Goal: Information Seeking & Learning: Learn about a topic

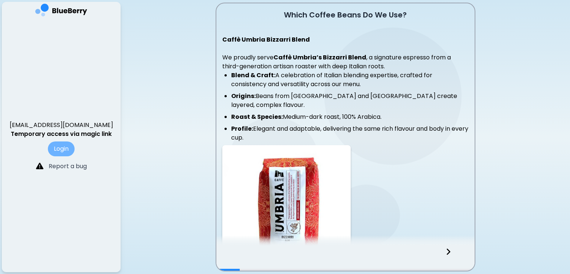
click at [68, 147] on button "Login" at bounding box center [61, 148] width 27 height 15
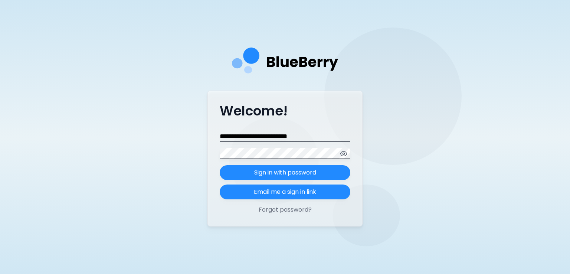
click at [343, 153] on icon "button" at bounding box center [344, 153] width 2 height 2
click at [342, 153] on icon "button" at bounding box center [343, 153] width 7 height 7
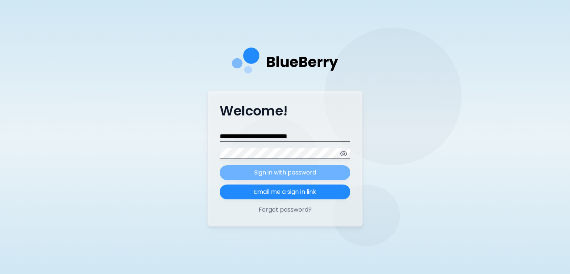
click at [310, 173] on p "Sign in with password" at bounding box center [285, 172] width 62 height 9
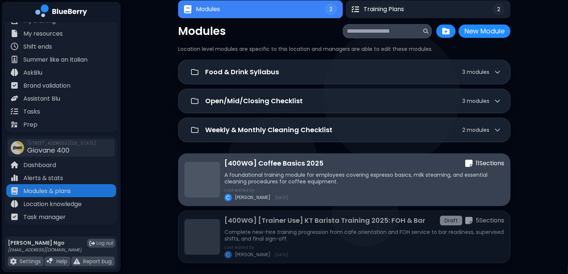
scroll to position [16, 0]
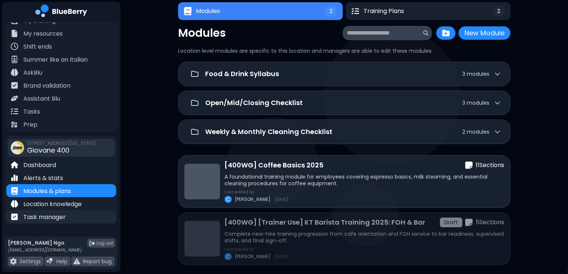
click at [58, 220] on p "Task manager" at bounding box center [44, 217] width 42 height 9
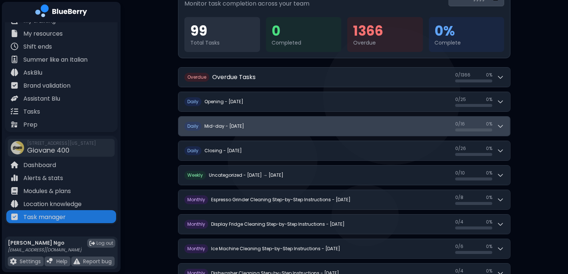
scroll to position [78, 0]
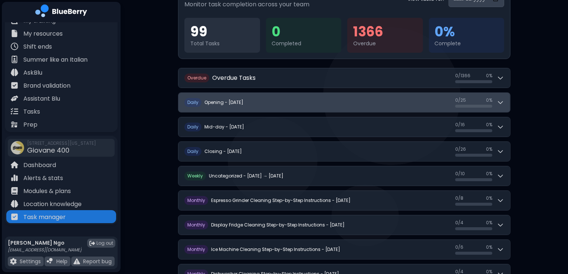
click at [295, 108] on button "D aily Opening - [DATE] 0 / 25 0 / 25 0 %" at bounding box center [344, 102] width 332 height 19
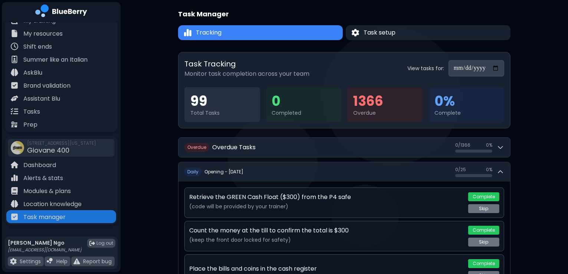
scroll to position [0, 0]
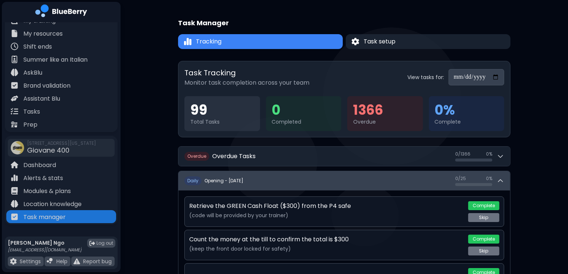
click at [384, 180] on icon at bounding box center [500, 180] width 7 height 7
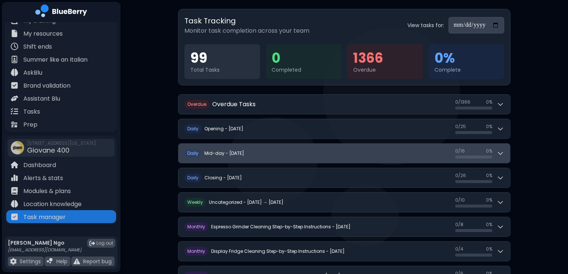
scroll to position [53, 0]
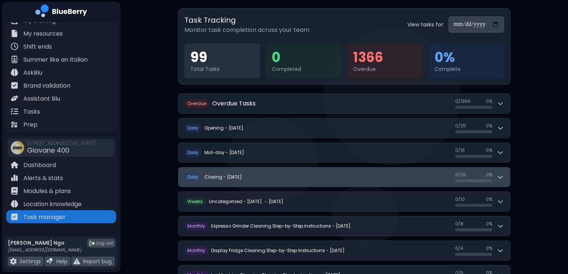
click at [384, 182] on button "D aily Closing - [DATE] 0 / 26 0 / 26 0 %" at bounding box center [344, 176] width 332 height 19
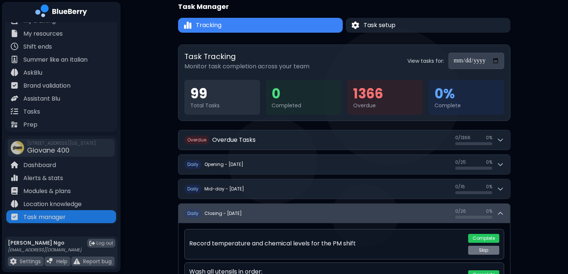
scroll to position [0, 0]
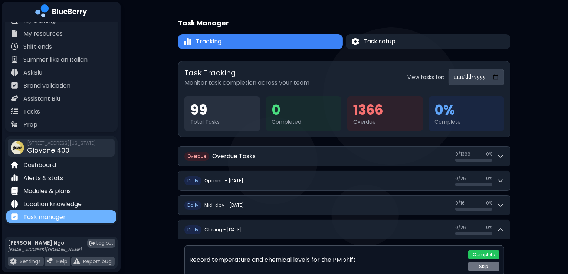
click at [72, 213] on div "Task manager" at bounding box center [61, 216] width 110 height 13
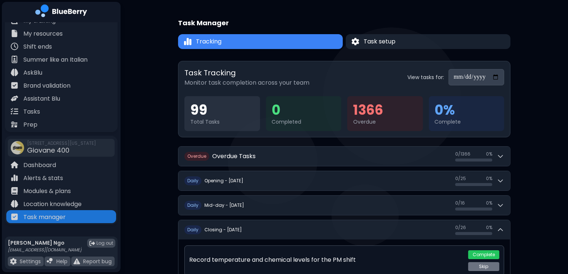
scroll to position [16, 0]
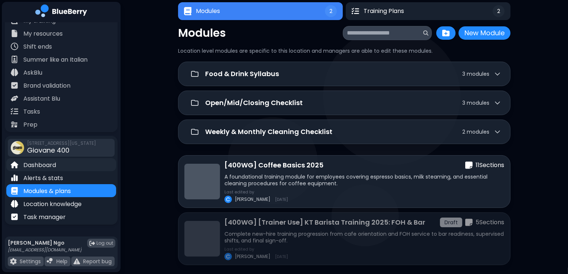
click at [55, 169] on div "Dashboard" at bounding box center [61, 164] width 110 height 13
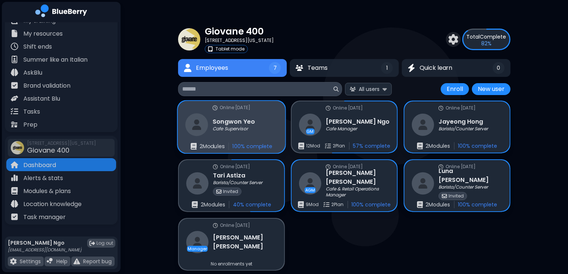
scroll to position [14, 0]
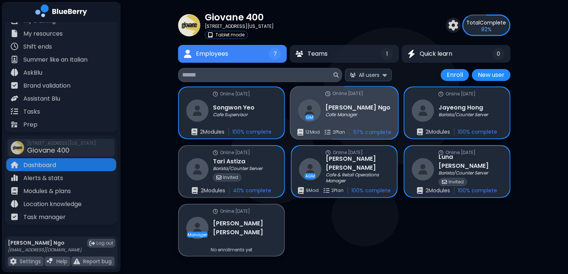
click at [352, 101] on div "GM [PERSON_NAME] Cafe Manager" at bounding box center [344, 110] width 92 height 23
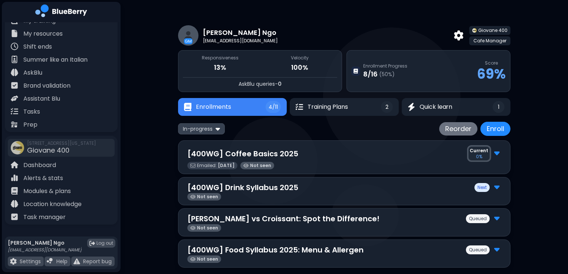
click at [279, 154] on p "[400WG] Coffee Basics 2025" at bounding box center [242, 153] width 111 height 11
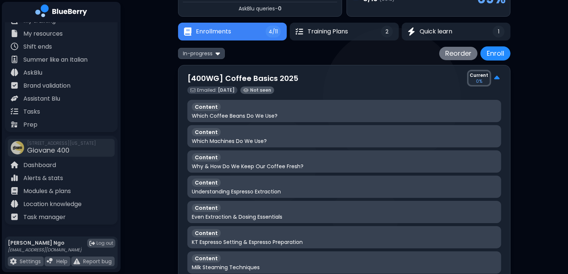
scroll to position [74, 0]
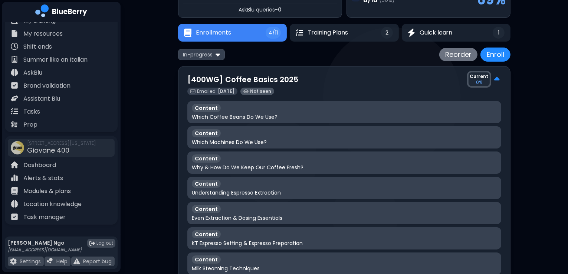
click at [261, 114] on p "Which Coffee Beans Do We Use?" at bounding box center [235, 117] width 86 height 7
click at [277, 76] on p "[400WG] Coffee Basics 2025" at bounding box center [242, 79] width 111 height 11
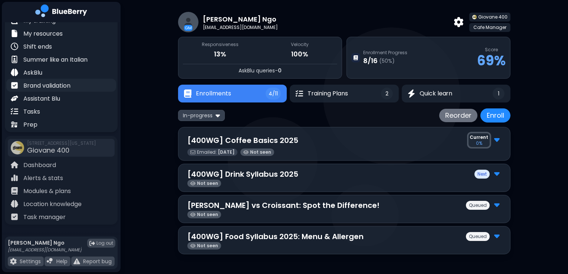
scroll to position [0, 0]
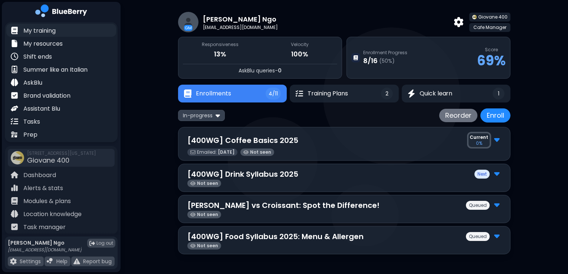
click at [65, 30] on div "My training" at bounding box center [61, 30] width 110 height 13
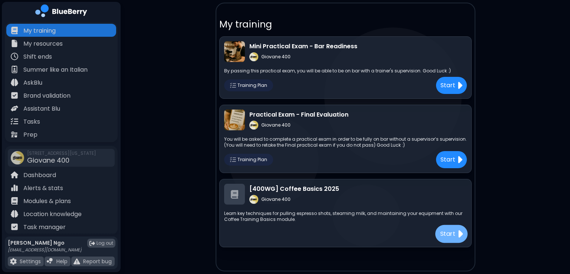
click at [384, 238] on div "Start" at bounding box center [451, 234] width 32 height 18
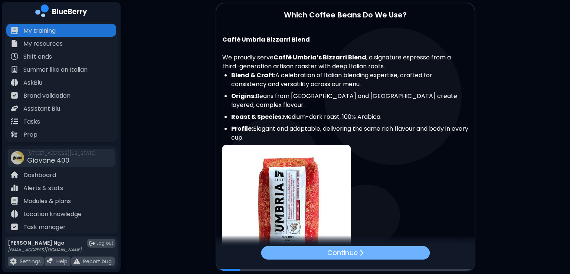
click at [384, 256] on div "Continue" at bounding box center [345, 252] width 169 height 13
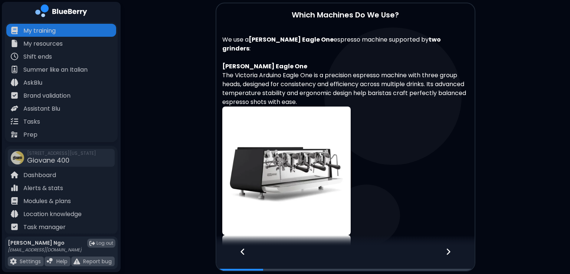
drag, startPoint x: 396, startPoint y: 202, endPoint x: 245, endPoint y: 255, distance: 160.4
click at [245, 255] on icon at bounding box center [242, 251] width 5 height 8
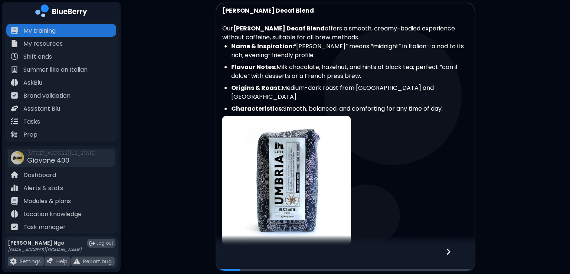
scroll to position [384, 0]
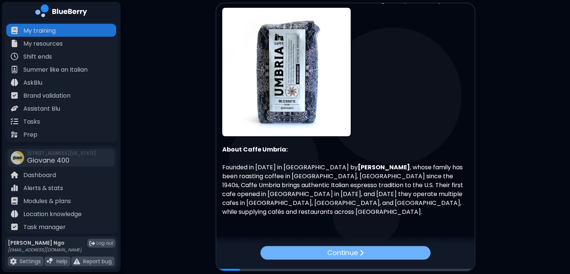
click at [346, 253] on p "Continue" at bounding box center [342, 252] width 31 height 11
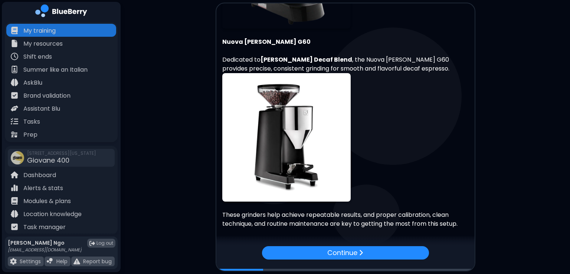
scroll to position [555, 0]
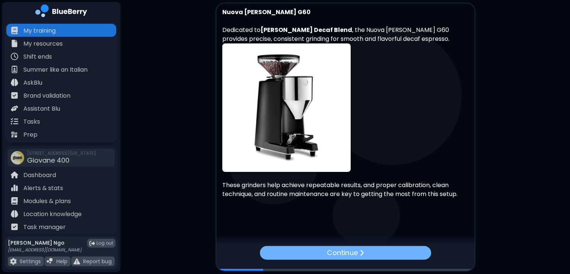
click at [326, 257] on div "Continue" at bounding box center [345, 253] width 171 height 14
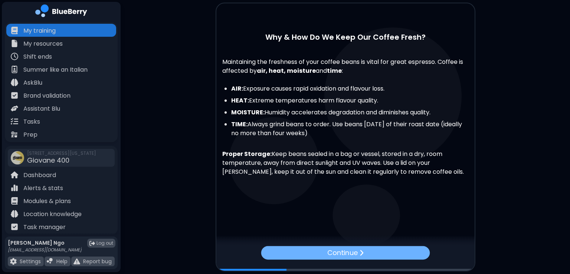
click at [355, 256] on p "Continue" at bounding box center [342, 252] width 30 height 10
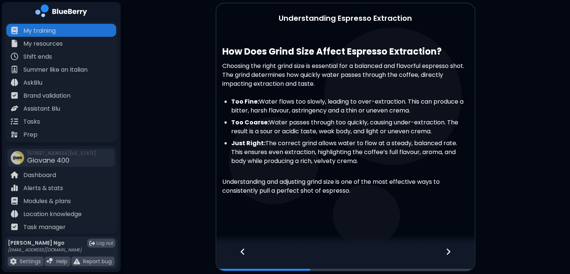
click at [384, 253] on div at bounding box center [453, 258] width 44 height 24
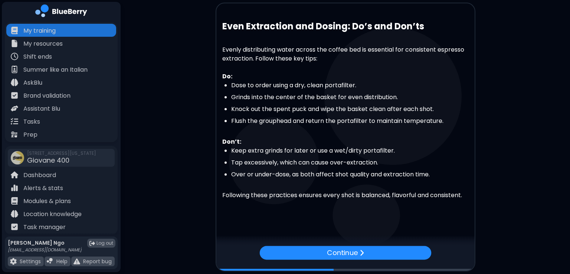
scroll to position [23, 0]
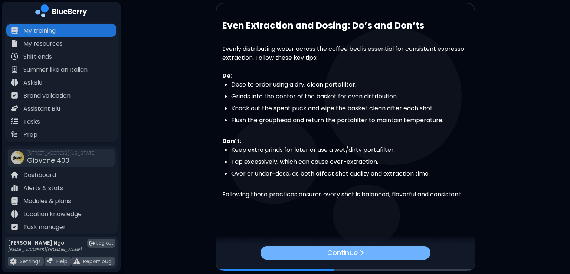
click at [384, 253] on div "Continue" at bounding box center [345, 253] width 170 height 14
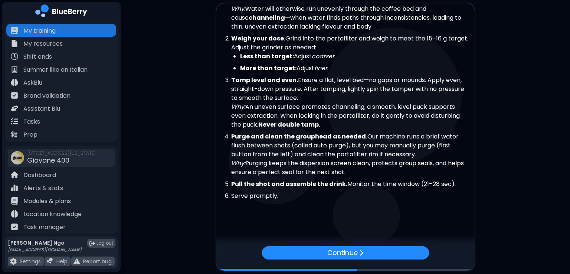
scroll to position [283, 0]
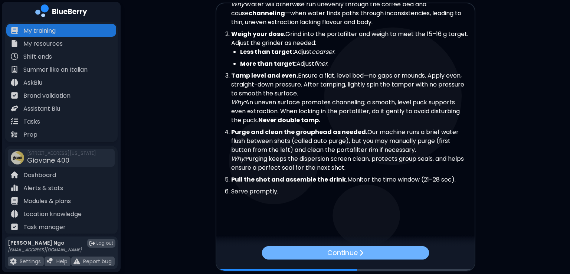
click at [371, 250] on div "Continue" at bounding box center [345, 252] width 167 height 13
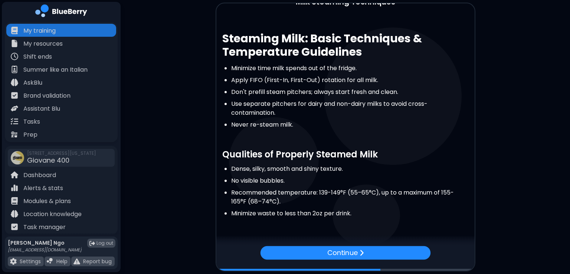
scroll to position [0, 0]
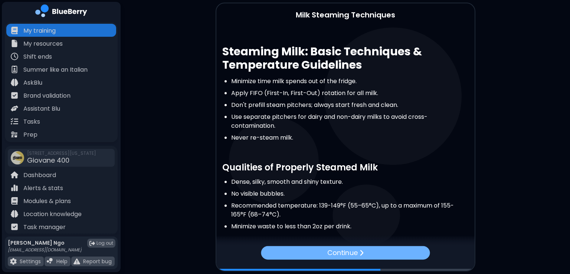
click at [371, 252] on div "Continue" at bounding box center [345, 252] width 169 height 13
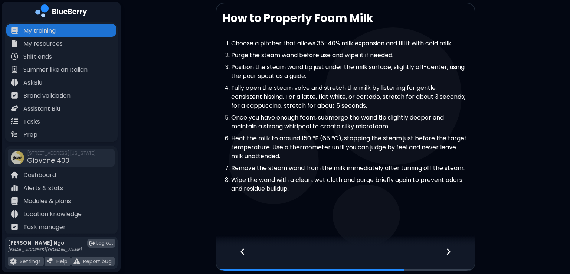
click at [384, 252] on icon at bounding box center [448, 251] width 4 height 6
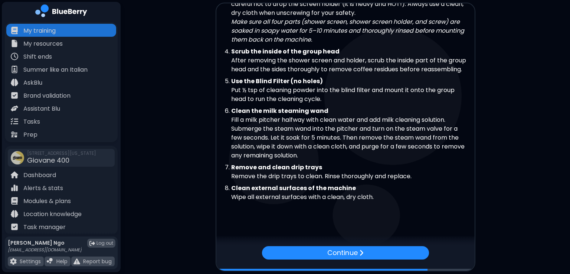
scroll to position [120, 0]
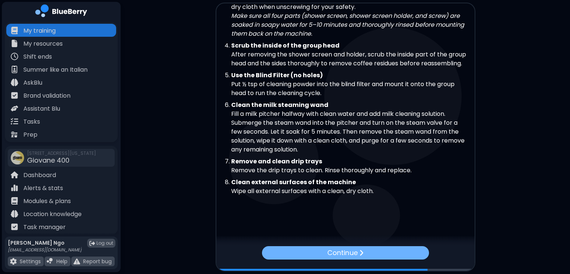
click at [381, 257] on div "Continue" at bounding box center [345, 252] width 167 height 13
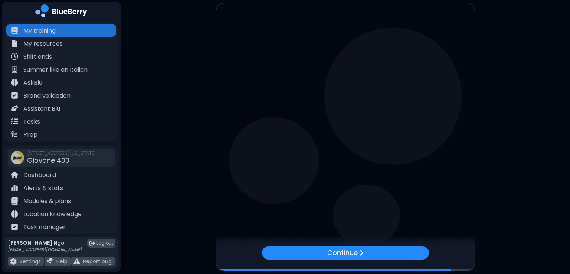
scroll to position [0, 0]
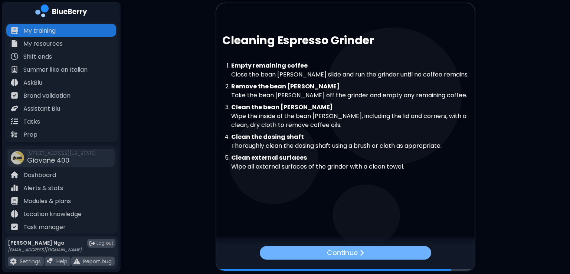
click at [368, 250] on div "Continue" at bounding box center [345, 253] width 171 height 14
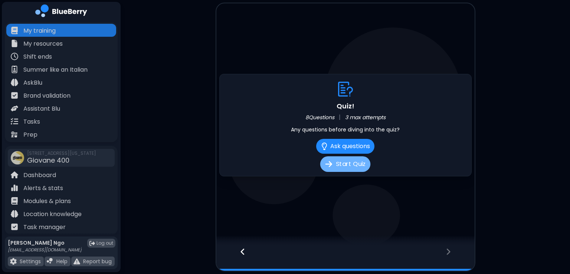
click at [356, 168] on button "Start Quiz" at bounding box center [345, 164] width 50 height 16
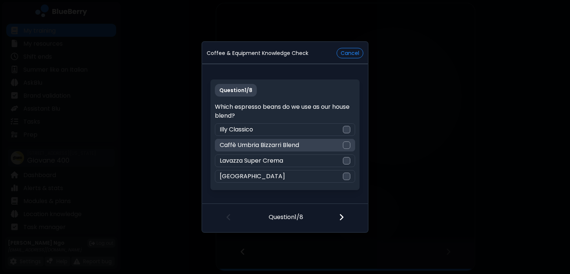
click at [348, 141] on div "Caffè Umbria Bizzarri Blend" at bounding box center [285, 145] width 140 height 13
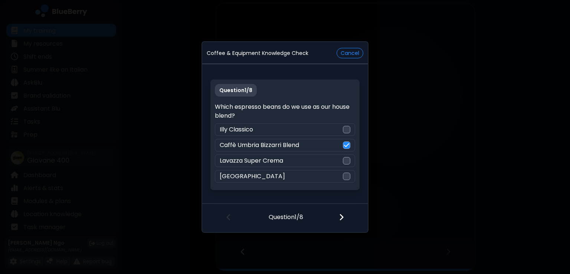
click at [342, 221] on img at bounding box center [341, 217] width 5 height 8
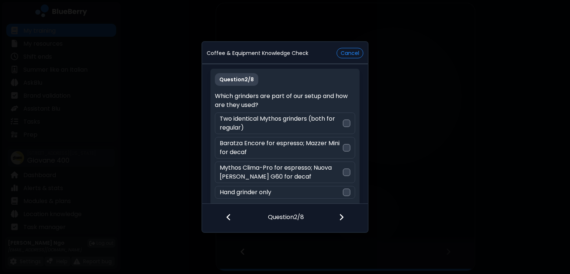
scroll to position [4, 0]
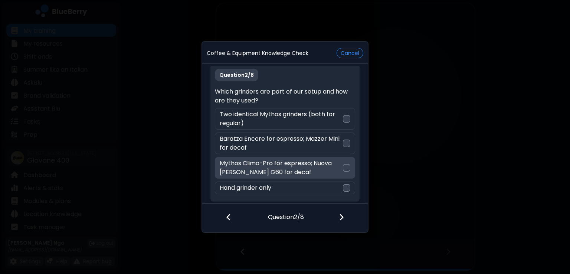
click at [341, 163] on div "Mythos Clima-Pro for espresso; Nuova [PERSON_NAME] G60 for decaf" at bounding box center [285, 168] width 140 height 22
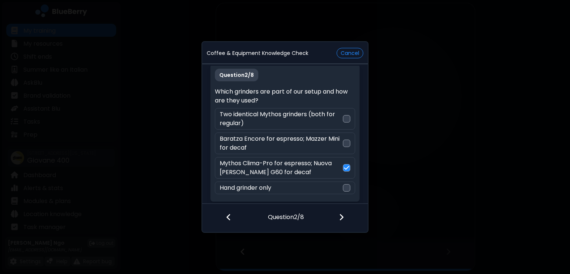
click at [341, 220] on img at bounding box center [341, 217] width 5 height 8
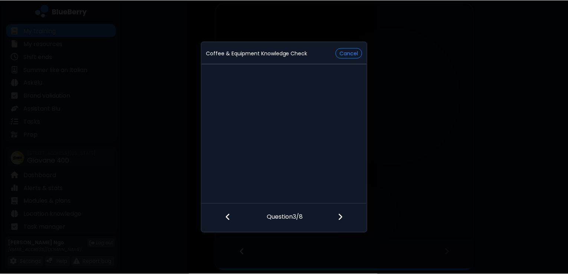
scroll to position [0, 0]
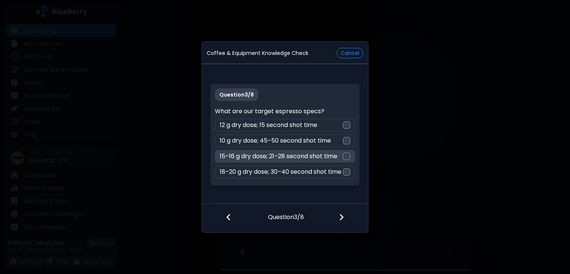
click at [345, 152] on div at bounding box center [346, 155] width 7 height 7
click at [345, 219] on div at bounding box center [346, 217] width 44 height 27
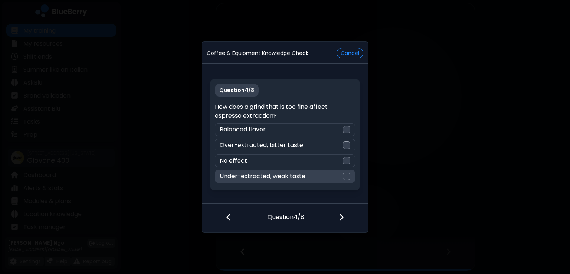
click at [348, 175] on div at bounding box center [346, 176] width 7 height 7
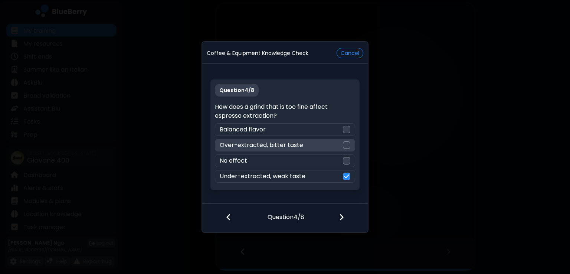
click at [347, 141] on div at bounding box center [346, 144] width 7 height 7
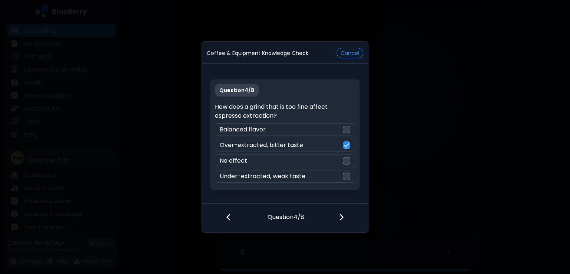
click at [347, 223] on div at bounding box center [346, 217] width 44 height 27
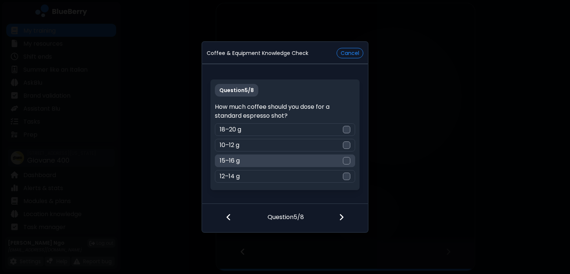
click at [346, 157] on div at bounding box center [346, 160] width 7 height 7
click at [346, 215] on div at bounding box center [346, 217] width 44 height 27
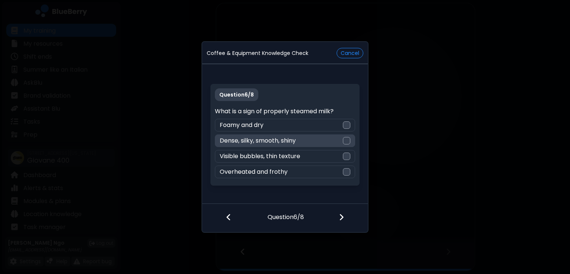
click at [342, 140] on div "Dense, silky, smooth, shiny" at bounding box center [285, 140] width 140 height 13
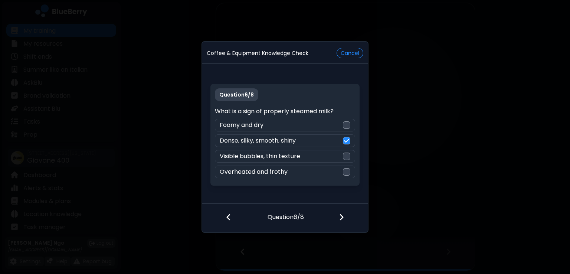
click at [346, 219] on div at bounding box center [346, 217] width 44 height 27
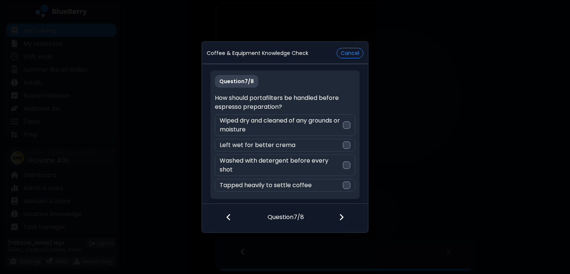
click at [346, 219] on div at bounding box center [346, 217] width 44 height 27
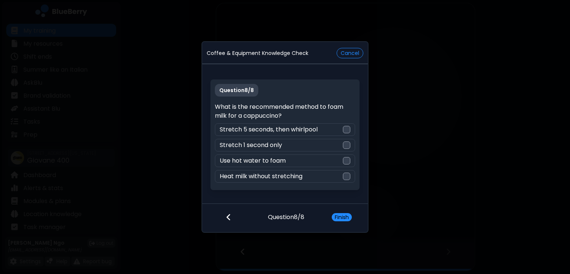
click at [222, 219] on div at bounding box center [224, 217] width 45 height 27
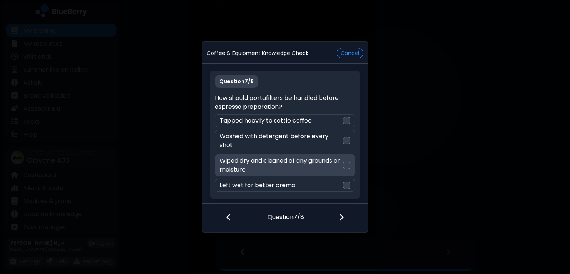
click at [345, 166] on div "Wiped dry and cleaned of any grounds or moisture" at bounding box center [285, 165] width 140 height 22
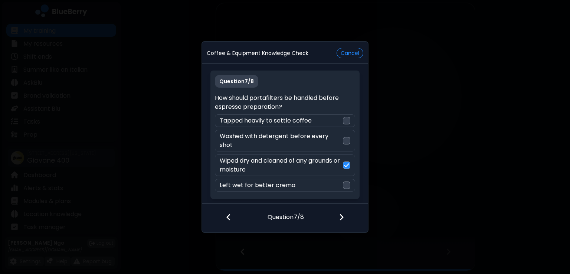
click at [345, 217] on div at bounding box center [346, 217] width 44 height 27
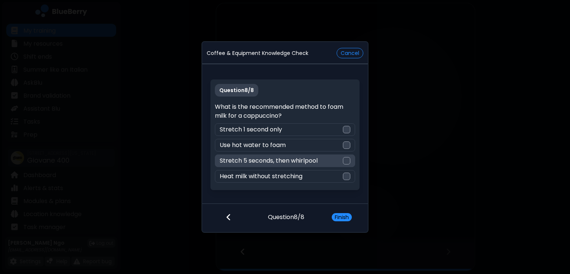
click at [344, 157] on div at bounding box center [346, 160] width 7 height 7
click at [341, 215] on button "Finish" at bounding box center [342, 217] width 20 height 8
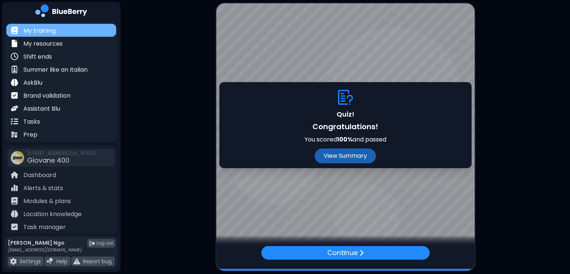
click at [73, 30] on div "My training" at bounding box center [61, 30] width 110 height 13
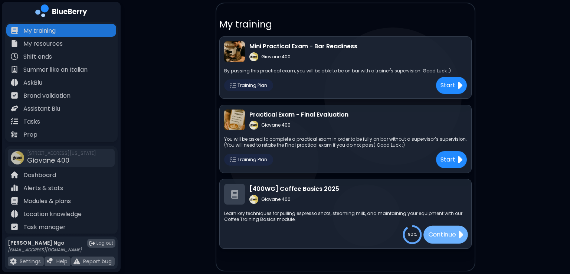
click at [384, 230] on p "Continue" at bounding box center [442, 234] width 28 height 9
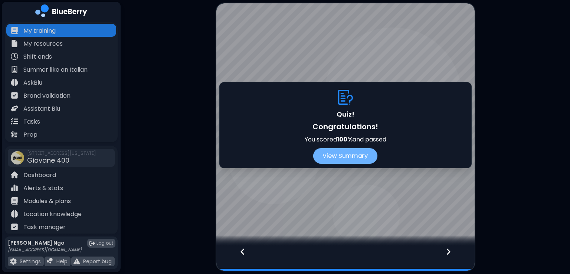
click at [343, 155] on button "View Summary" at bounding box center [345, 156] width 64 height 16
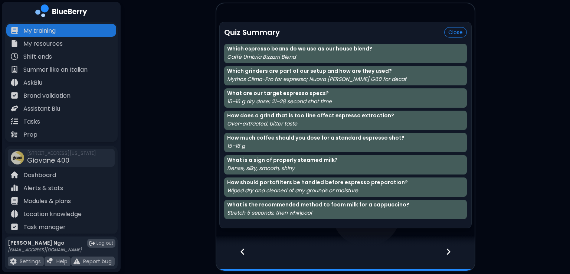
click at [384, 253] on icon at bounding box center [448, 251] width 5 height 8
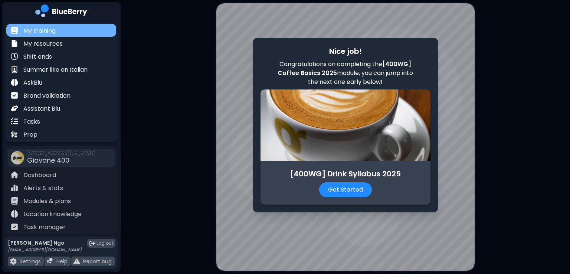
click at [59, 31] on div "My training" at bounding box center [61, 30] width 110 height 13
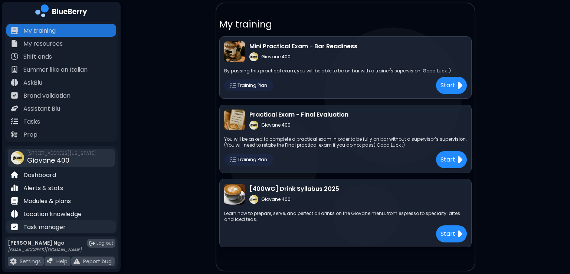
click at [47, 231] on p "Task manager" at bounding box center [44, 227] width 42 height 9
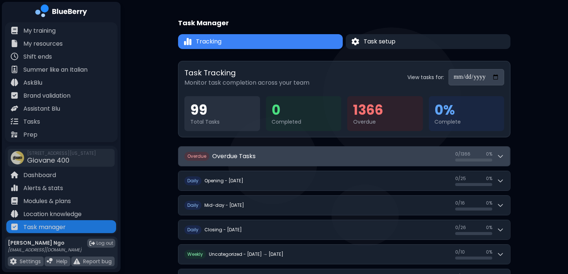
click at [265, 163] on button "O verdue Overdue Tasks 0 / 1366 0 / 1366 0 %" at bounding box center [344, 156] width 332 height 19
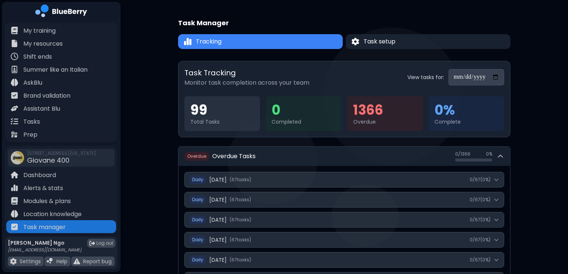
scroll to position [19, 0]
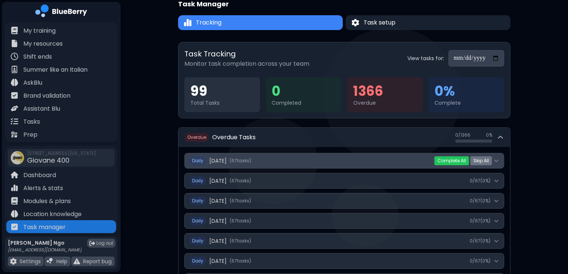
click at [384, 160] on button "Daily [DATE] ( 67 task s ) 0 / 67 ( 0 %)" at bounding box center [344, 160] width 319 height 15
click at [384, 159] on button "Daily [DATE] ( 67 task s ) 0 / 67 ( 0 %)" at bounding box center [344, 160] width 319 height 15
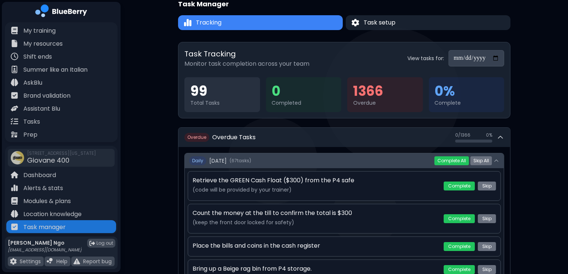
click at [384, 159] on button "Daily [DATE] ( 67 task s ) 0 / 67 ( 0 %)" at bounding box center [344, 160] width 319 height 15
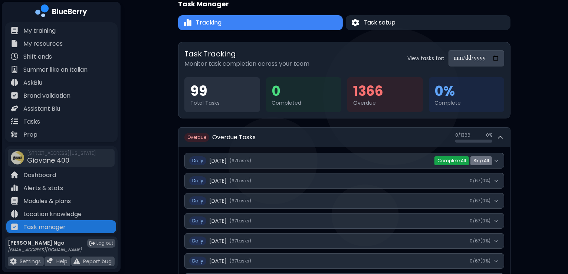
click at [384, 163] on button "Complete All" at bounding box center [451, 160] width 35 height 9
click at [384, 158] on button "Yes" at bounding box center [469, 160] width 14 height 7
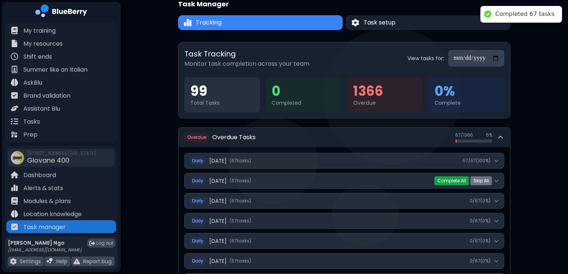
click at [384, 181] on button "Complete All" at bounding box center [451, 180] width 35 height 9
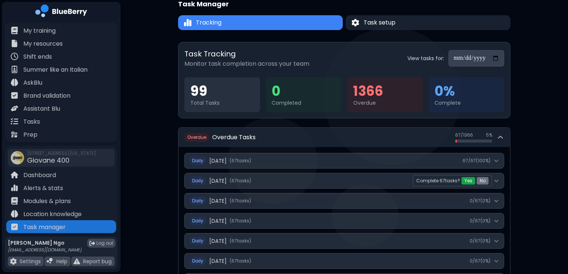
click at [384, 177] on button "Yes" at bounding box center [469, 180] width 14 height 7
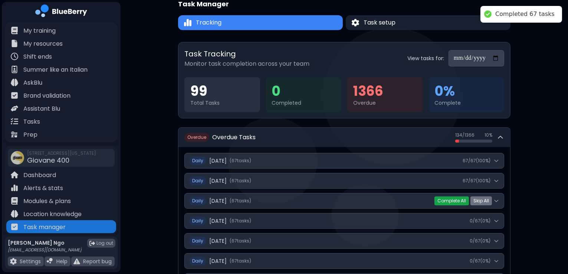
click at [384, 200] on button "Complete All" at bounding box center [451, 200] width 35 height 9
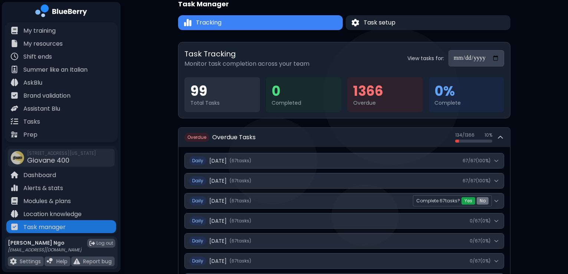
click at [384, 200] on button "Yes" at bounding box center [469, 200] width 14 height 7
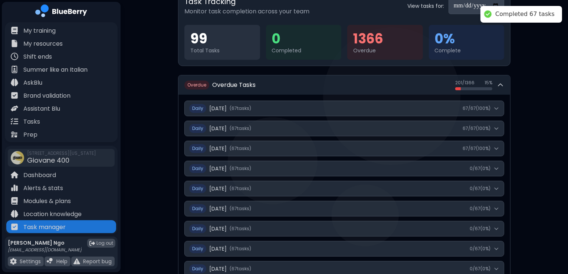
scroll to position [71, 0]
click at [384, 167] on button "Complete All" at bounding box center [451, 168] width 35 height 9
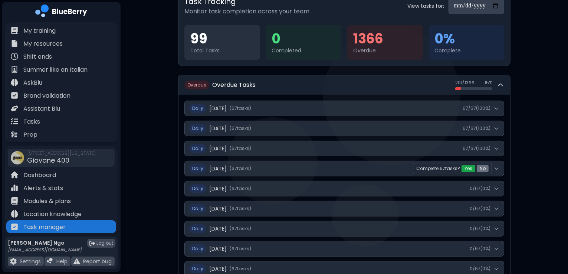
click at [384, 165] on button "Yes" at bounding box center [469, 168] width 14 height 7
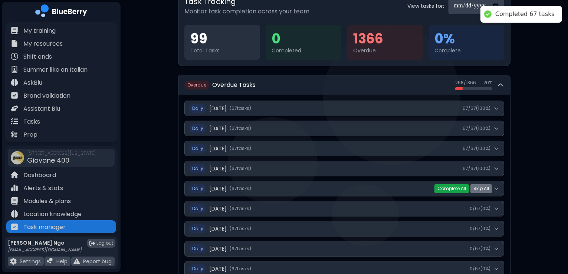
click at [384, 187] on button "Complete All" at bounding box center [451, 188] width 35 height 9
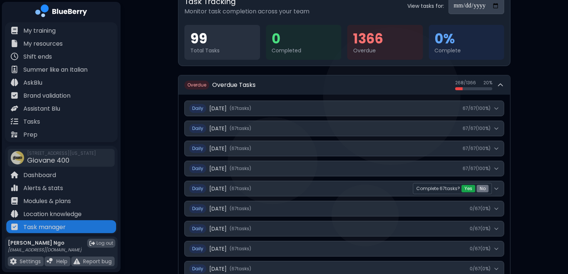
click at [384, 188] on button "Yes" at bounding box center [469, 188] width 14 height 7
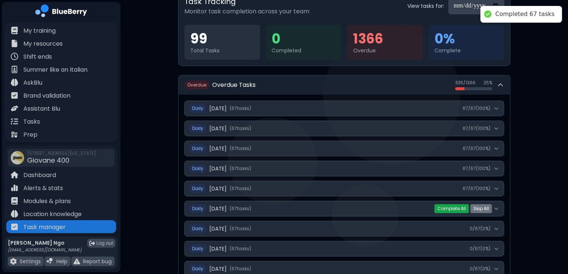
click at [384, 205] on button "Complete All" at bounding box center [451, 208] width 35 height 9
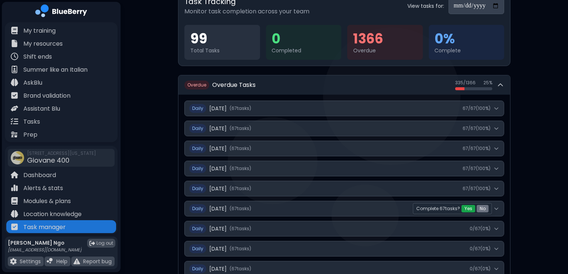
click at [384, 208] on button "Yes" at bounding box center [469, 208] width 14 height 7
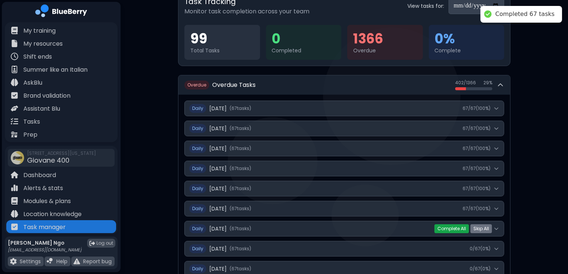
click at [384, 229] on button "Complete All" at bounding box center [451, 228] width 35 height 9
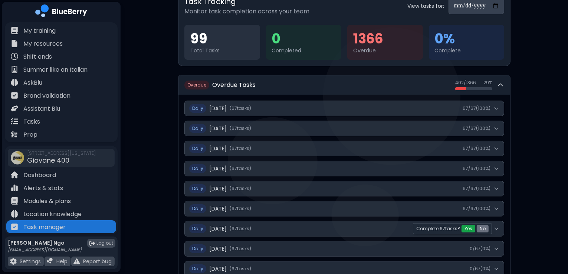
click at [384, 227] on button "Yes" at bounding box center [469, 228] width 14 height 7
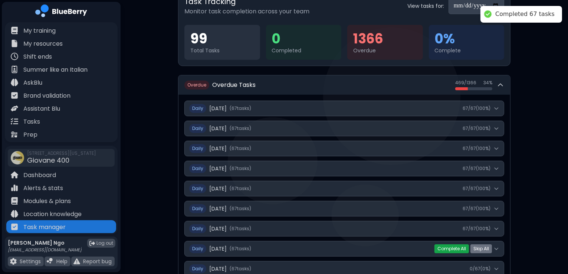
click at [384, 246] on button "Complete All" at bounding box center [451, 248] width 35 height 9
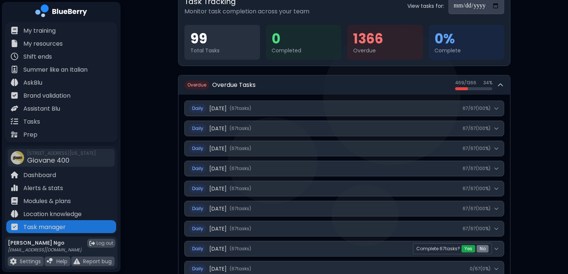
click at [384, 247] on button "Yes" at bounding box center [469, 248] width 14 height 7
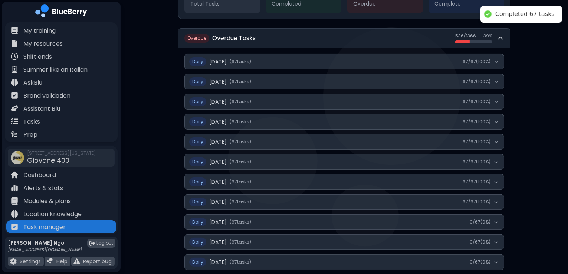
scroll to position [130, 0]
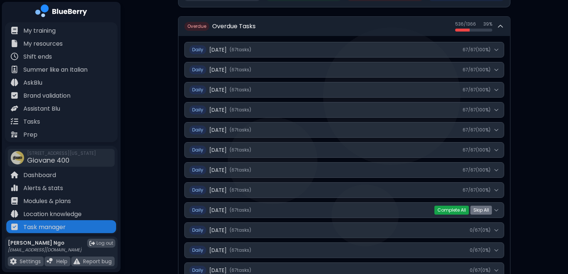
click at [384, 210] on button "Complete All" at bounding box center [451, 210] width 35 height 9
click at [384, 210] on button "Yes" at bounding box center [469, 209] width 14 height 7
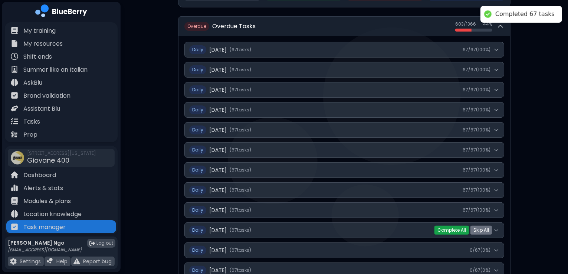
click at [384, 229] on button "Complete All" at bounding box center [451, 230] width 35 height 9
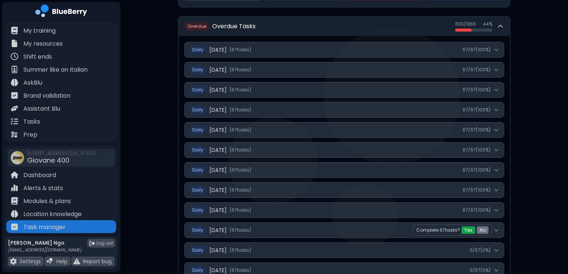
click at [384, 229] on button "Yes" at bounding box center [469, 229] width 14 height 7
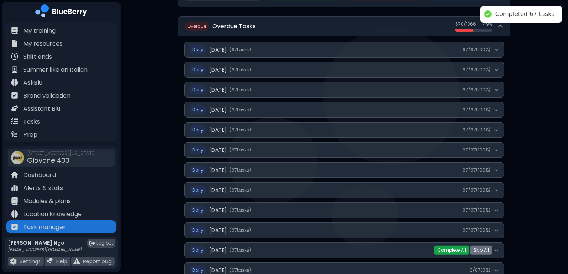
click at [384, 249] on button "Complete All" at bounding box center [451, 250] width 35 height 9
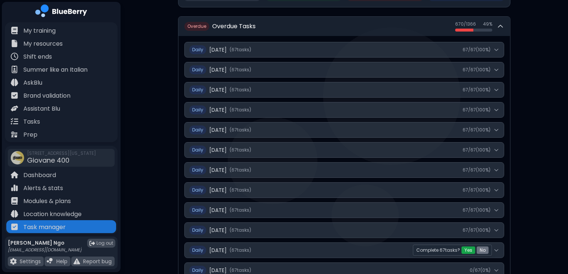
click at [384, 247] on button "Yes" at bounding box center [469, 249] width 14 height 7
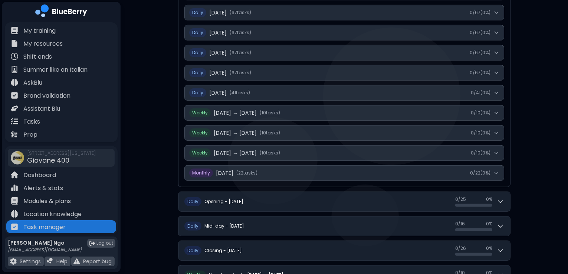
scroll to position [468, 0]
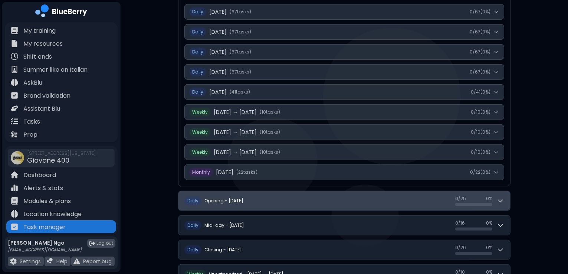
click at [384, 199] on button "D aily Opening - [DATE] 0 / 25 0 / 25 0 %" at bounding box center [344, 200] width 332 height 19
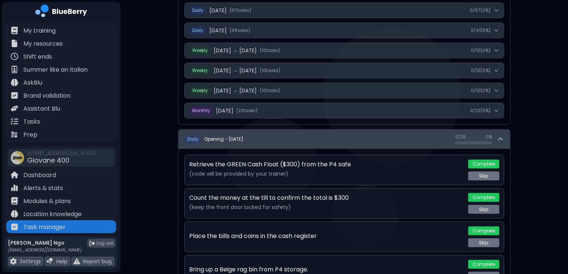
scroll to position [531, 0]
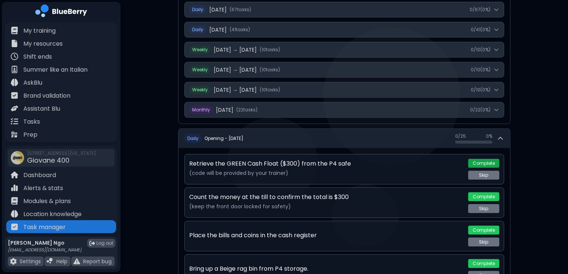
click at [384, 160] on button "Complete" at bounding box center [483, 163] width 31 height 9
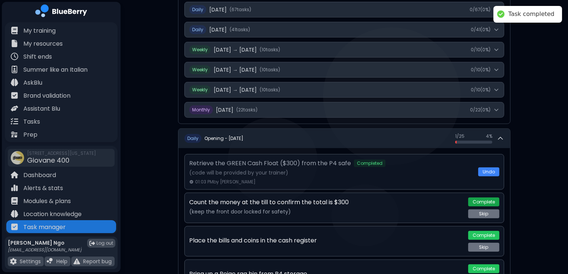
click at [384, 201] on button "Complete" at bounding box center [483, 201] width 31 height 9
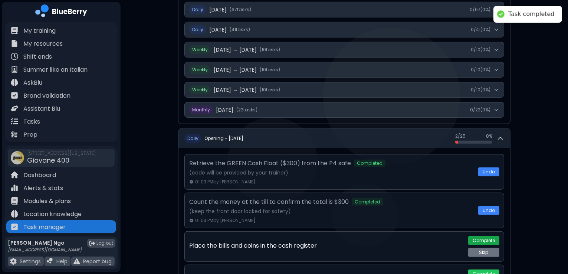
click at [384, 238] on button "Complete" at bounding box center [483, 240] width 31 height 9
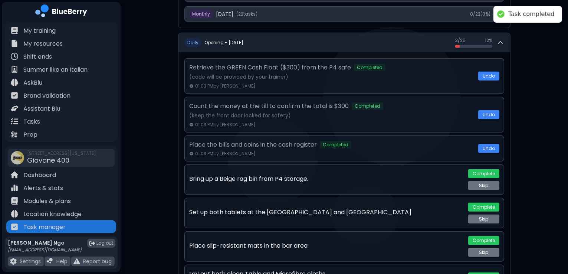
scroll to position [628, 0]
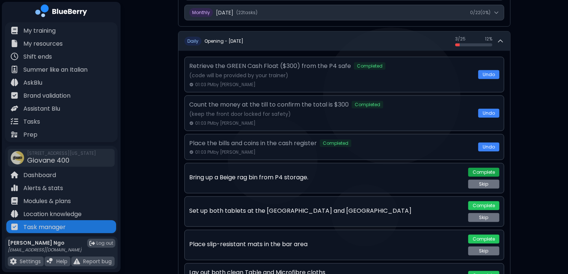
click at [384, 168] on button "Complete" at bounding box center [483, 172] width 31 height 9
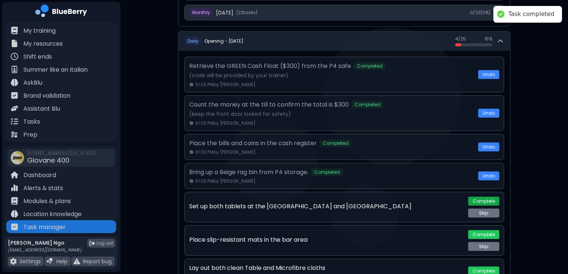
click at [384, 197] on button "Complete" at bounding box center [483, 201] width 31 height 9
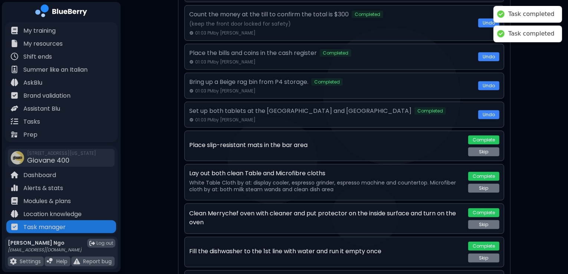
scroll to position [718, 0]
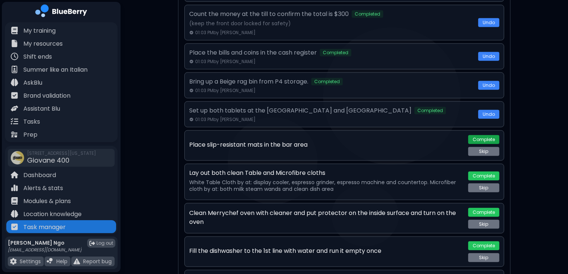
click at [384, 135] on button "Complete" at bounding box center [483, 139] width 31 height 9
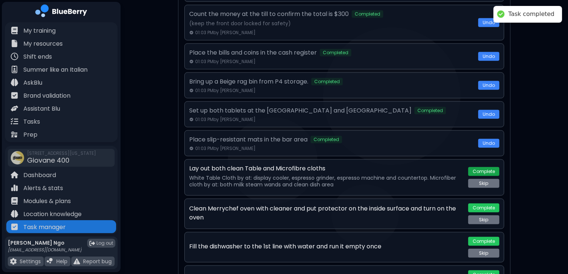
click at [384, 167] on button "Complete" at bounding box center [483, 171] width 31 height 9
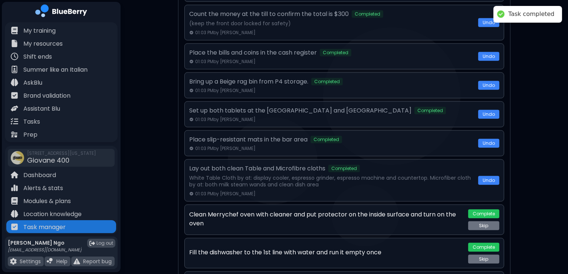
click at [384, 213] on div "Complete Skip" at bounding box center [483, 219] width 31 height 21
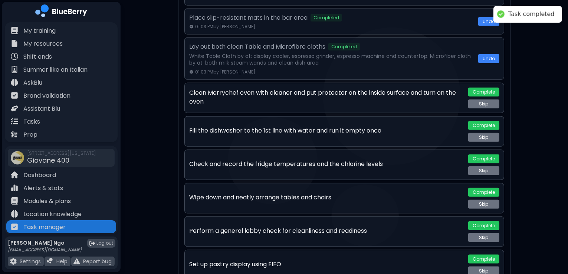
scroll to position [845, 0]
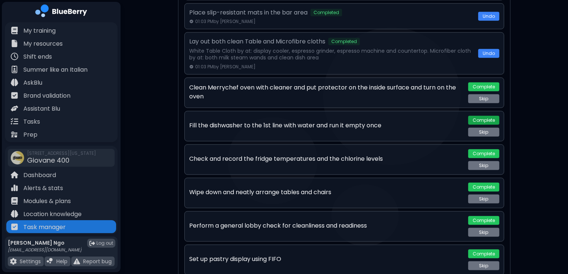
click at [384, 116] on button "Complete" at bounding box center [483, 120] width 31 height 9
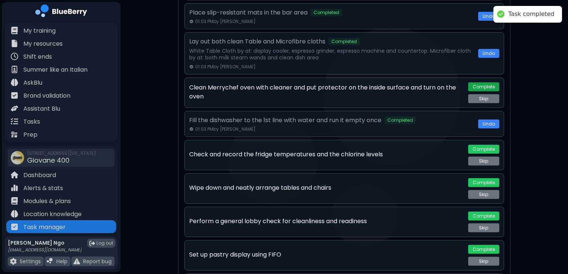
click at [384, 82] on button "Complete" at bounding box center [483, 86] width 31 height 9
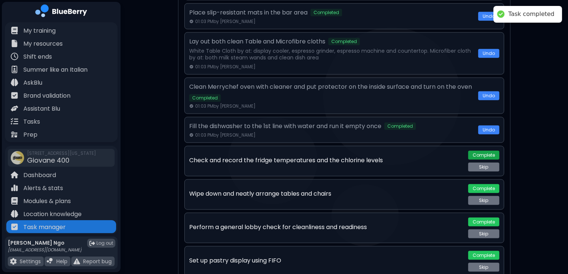
click at [384, 151] on button "Complete" at bounding box center [483, 155] width 31 height 9
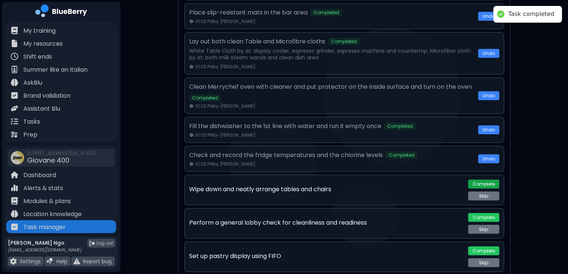
click at [384, 181] on button "Complete" at bounding box center [483, 184] width 31 height 9
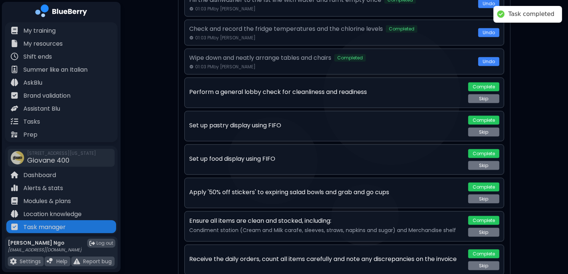
scroll to position [972, 0]
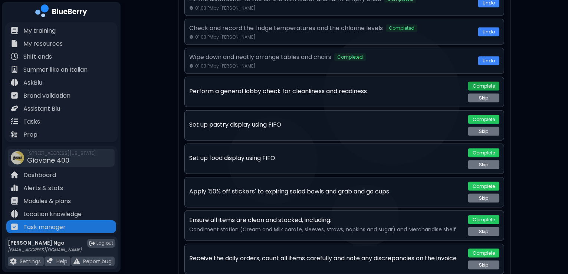
click at [384, 82] on button "Complete" at bounding box center [483, 86] width 31 height 9
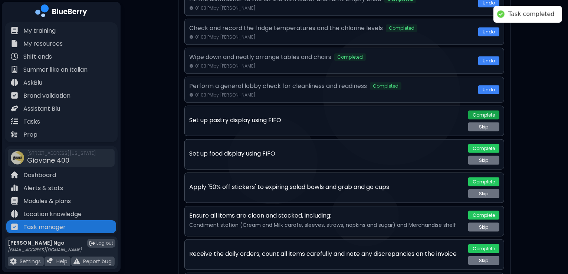
click at [384, 111] on button "Complete" at bounding box center [483, 115] width 31 height 9
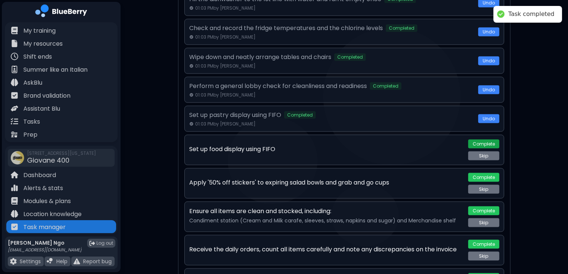
click at [384, 139] on button "Complete" at bounding box center [483, 143] width 31 height 9
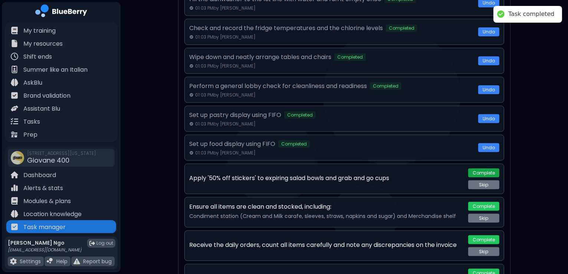
click at [384, 168] on button "Complete" at bounding box center [483, 172] width 31 height 9
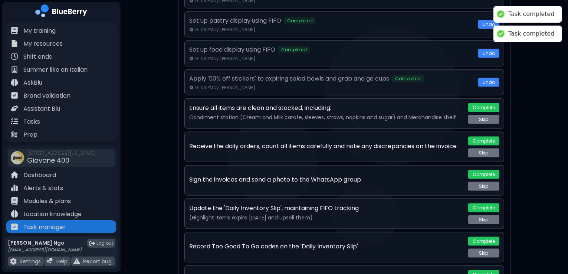
scroll to position [1067, 0]
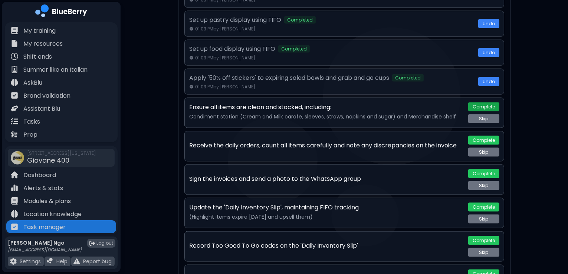
click at [384, 103] on button "Complete" at bounding box center [483, 106] width 31 height 9
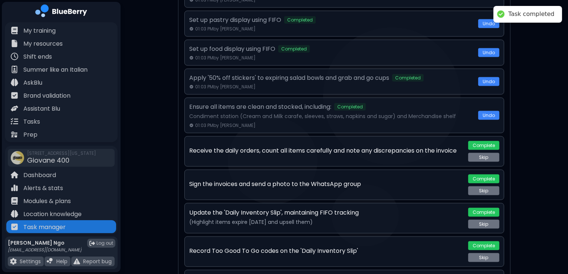
click at [384, 144] on div "Complete Skip" at bounding box center [483, 151] width 31 height 21
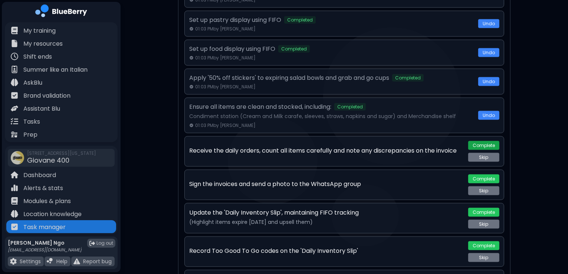
click at [384, 141] on button "Complete" at bounding box center [483, 145] width 31 height 9
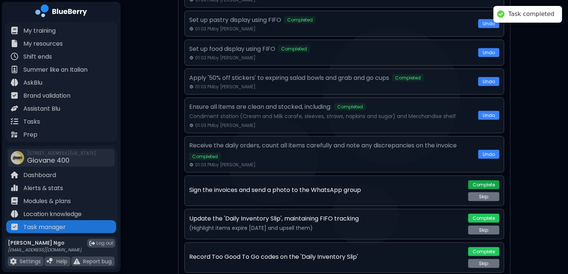
click at [384, 180] on button "Complete" at bounding box center [483, 184] width 31 height 9
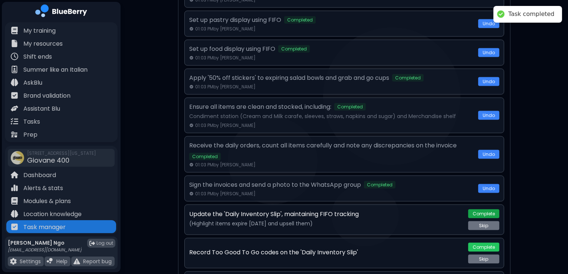
click at [384, 209] on button "Complete" at bounding box center [483, 213] width 31 height 9
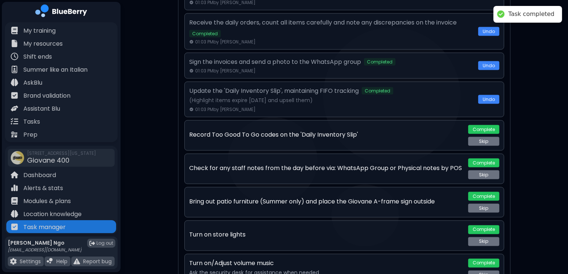
scroll to position [1191, 0]
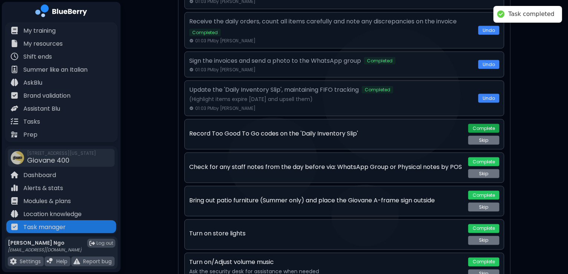
click at [384, 124] on button "Complete" at bounding box center [483, 128] width 31 height 9
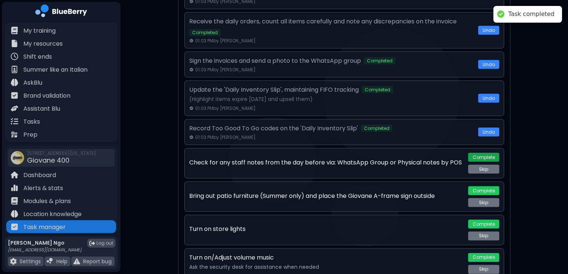
click at [384, 153] on button "Complete" at bounding box center [483, 157] width 31 height 9
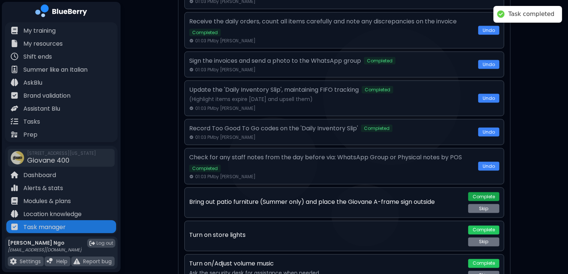
click at [384, 192] on button "Complete" at bounding box center [483, 196] width 31 height 9
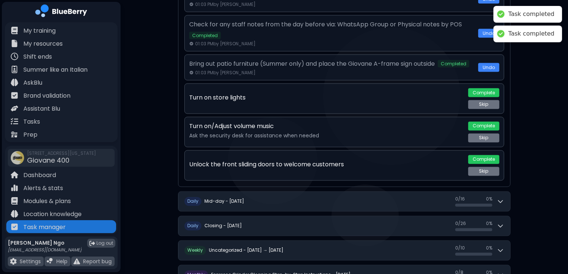
scroll to position [1324, 0]
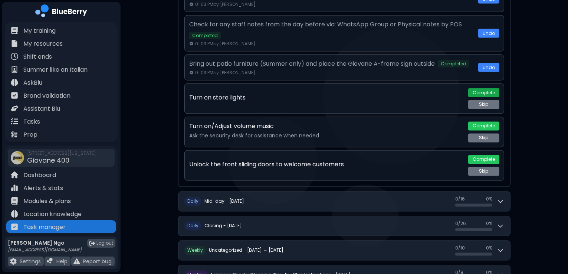
click at [384, 88] on button "Complete" at bounding box center [483, 92] width 31 height 9
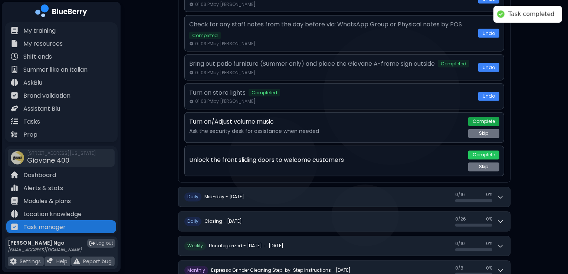
click at [384, 117] on button "Complete" at bounding box center [483, 121] width 31 height 9
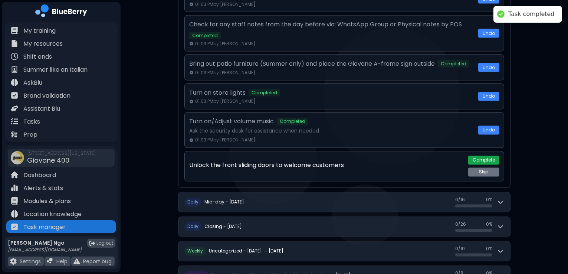
click at [384, 156] on button "Complete" at bounding box center [483, 160] width 31 height 9
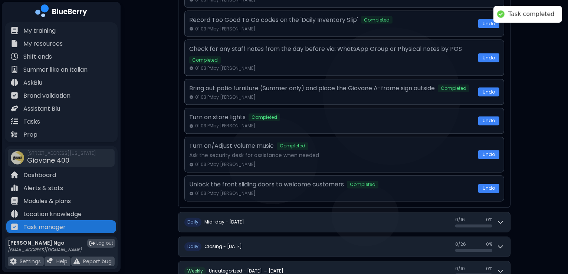
scroll to position [1388, 0]
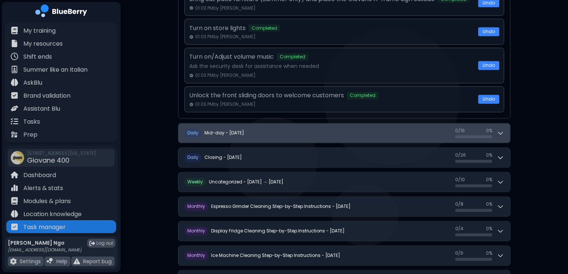
click at [384, 129] on icon at bounding box center [500, 132] width 7 height 7
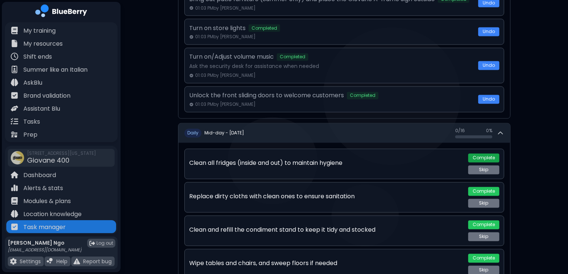
click at [384, 154] on button "Complete" at bounding box center [483, 158] width 31 height 9
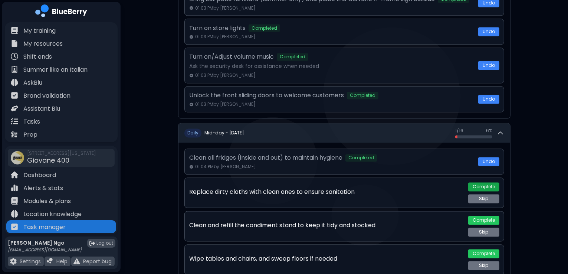
click at [384, 183] on button "Complete" at bounding box center [483, 187] width 31 height 9
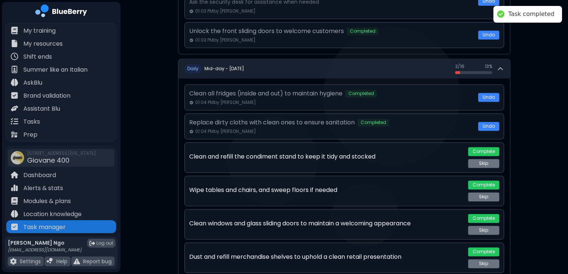
scroll to position [1453, 0]
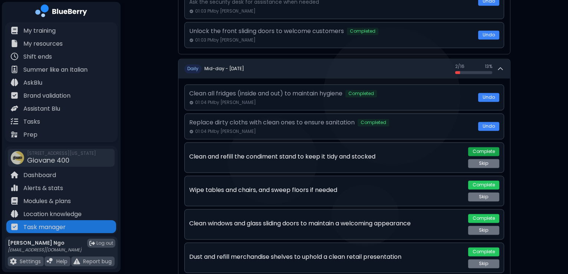
click at [384, 147] on button "Complete" at bounding box center [483, 151] width 31 height 9
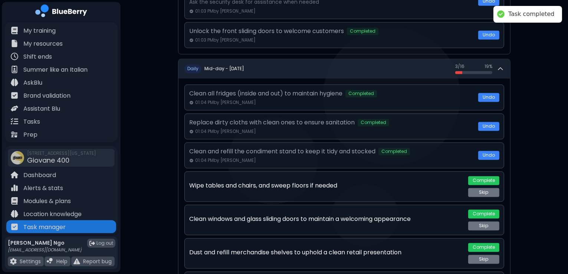
scroll to position [1505, 0]
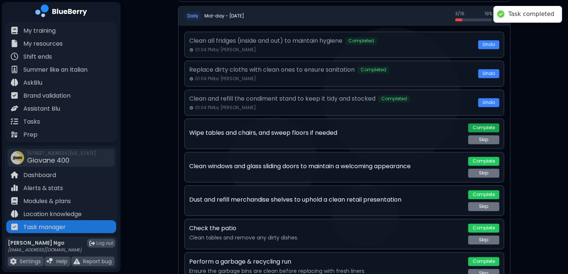
click at [384, 123] on button "Complete" at bounding box center [483, 127] width 31 height 9
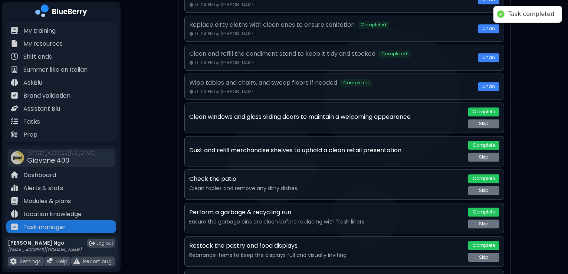
scroll to position [1551, 0]
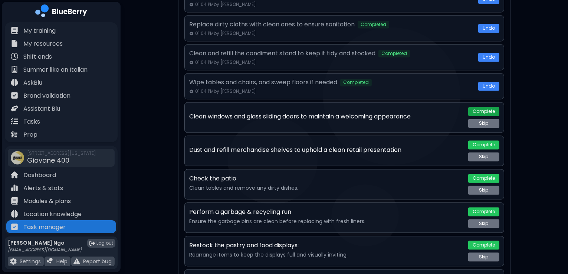
click at [384, 107] on button "Complete" at bounding box center [483, 111] width 31 height 9
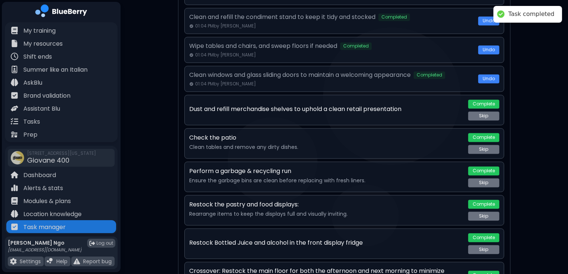
scroll to position [1592, 0]
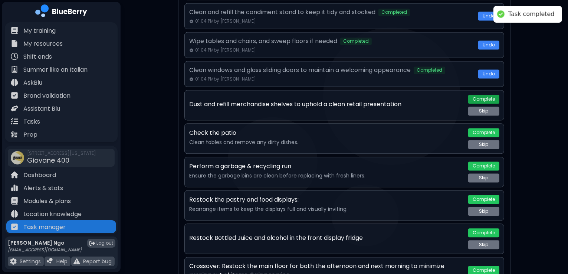
click at [384, 95] on button "Complete" at bounding box center [483, 99] width 31 height 9
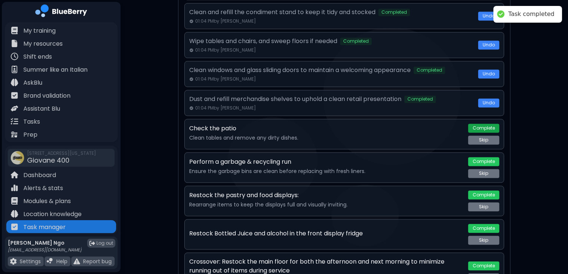
click at [384, 124] on button "Complete" at bounding box center [483, 128] width 31 height 9
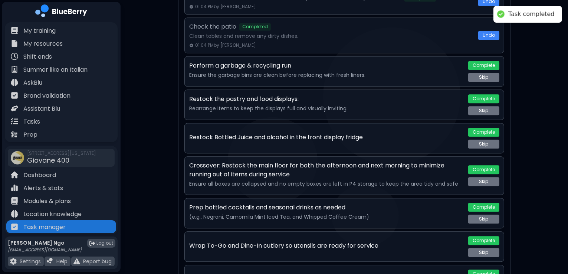
scroll to position [1693, 0]
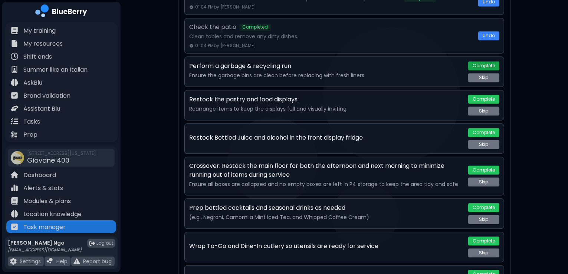
click at [384, 61] on button "Complete" at bounding box center [483, 65] width 31 height 9
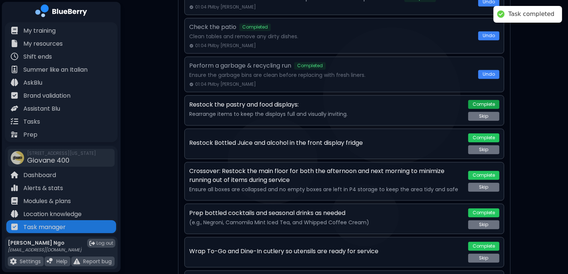
click at [384, 100] on button "Complete" at bounding box center [483, 104] width 31 height 9
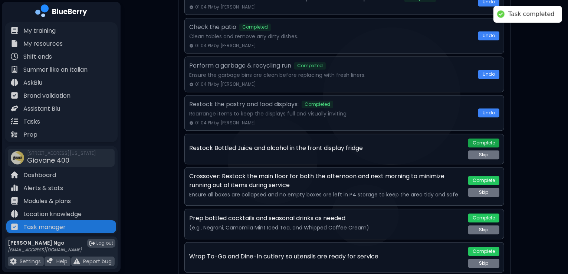
click at [384, 138] on button "Complete" at bounding box center [483, 142] width 31 height 9
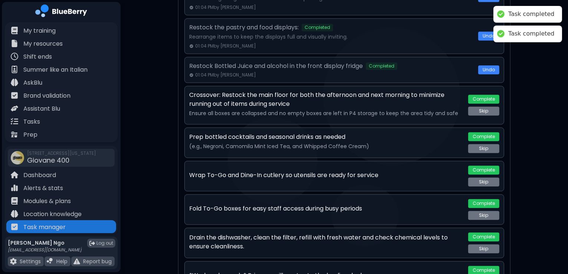
scroll to position [1770, 0]
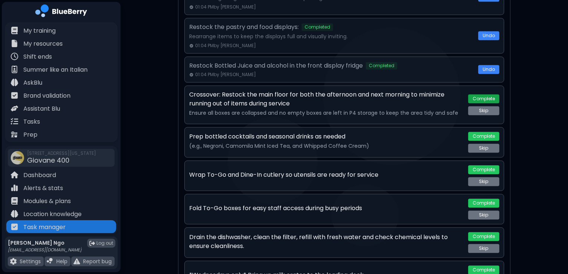
click at [384, 94] on button "Complete" at bounding box center [483, 98] width 31 height 9
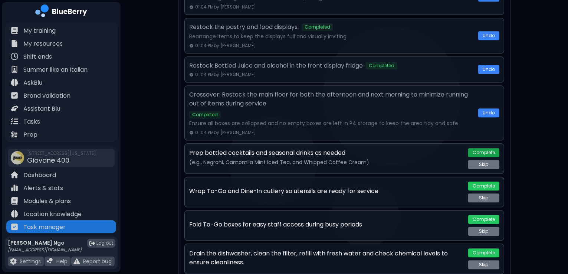
click at [384, 148] on button "Complete" at bounding box center [483, 152] width 31 height 9
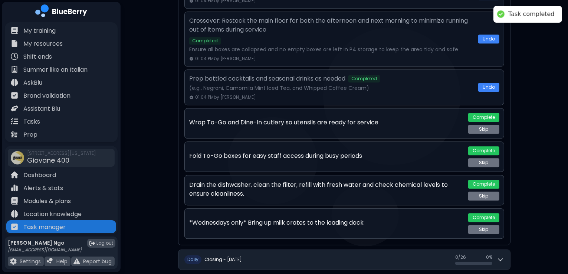
scroll to position [1844, 0]
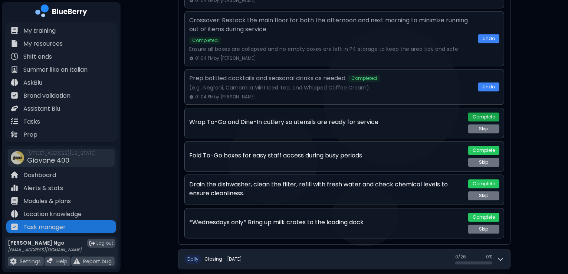
click at [384, 112] on button "Complete" at bounding box center [483, 116] width 31 height 9
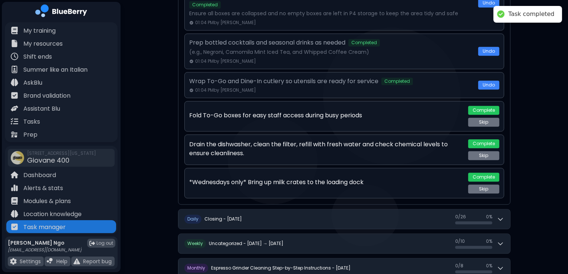
scroll to position [1880, 0]
click at [384, 105] on button "Complete" at bounding box center [483, 109] width 31 height 9
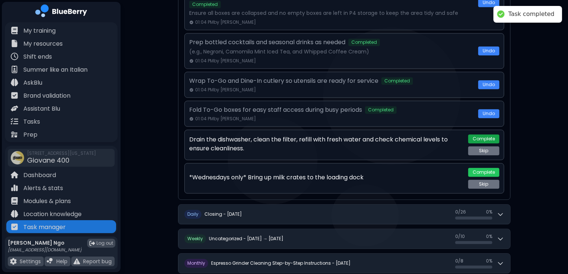
click at [384, 134] on button "Complete" at bounding box center [483, 138] width 31 height 9
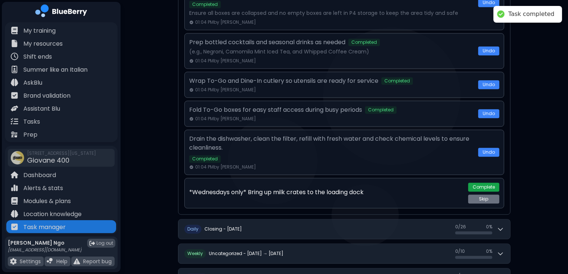
click at [384, 183] on button "Complete" at bounding box center [483, 187] width 31 height 9
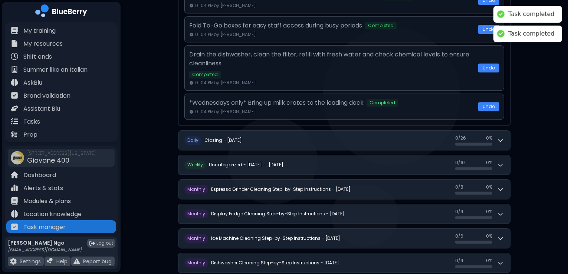
scroll to position [1970, 0]
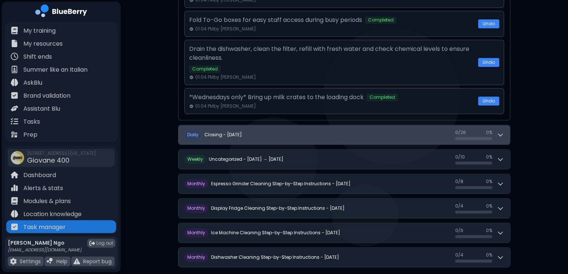
click at [384, 137] on div at bounding box center [473, 138] width 37 height 3
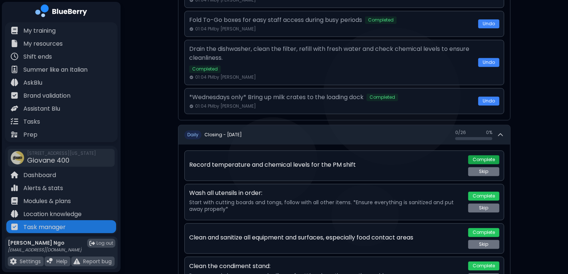
click at [384, 155] on button "Complete" at bounding box center [483, 159] width 31 height 9
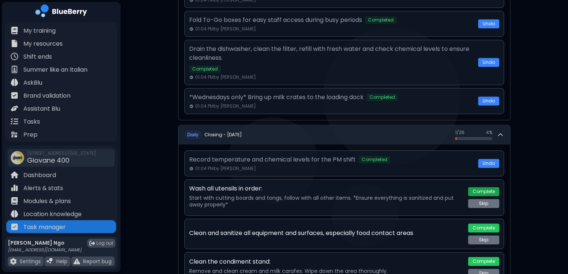
click at [384, 187] on button "Complete" at bounding box center [483, 191] width 31 height 9
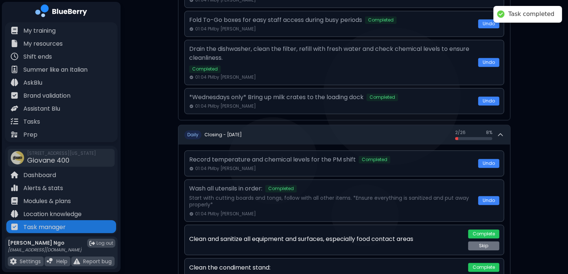
scroll to position [2105, 0]
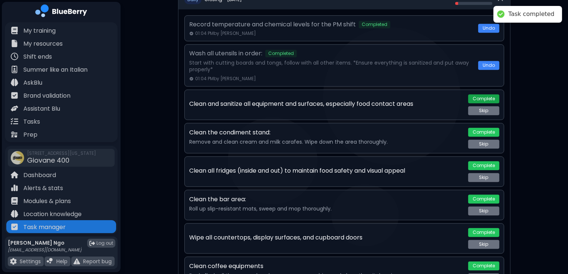
click at [384, 94] on button "Complete" at bounding box center [483, 98] width 31 height 9
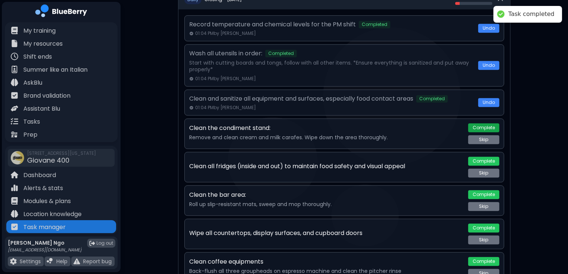
click at [384, 123] on button "Complete" at bounding box center [483, 127] width 31 height 9
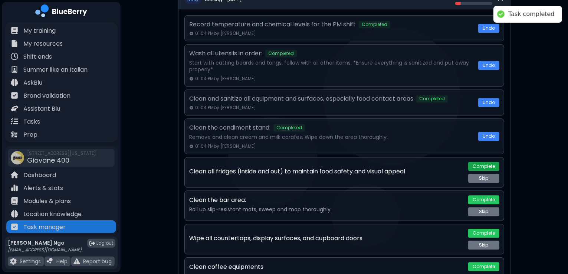
click at [384, 162] on button "Complete" at bounding box center [483, 166] width 31 height 9
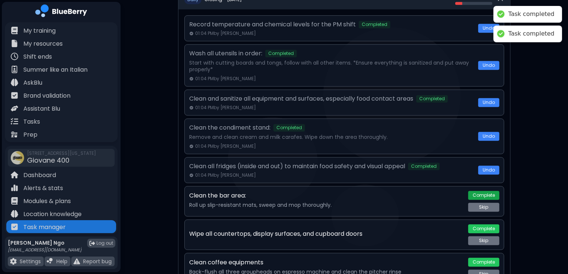
click at [384, 191] on button "Complete" at bounding box center [483, 195] width 31 height 9
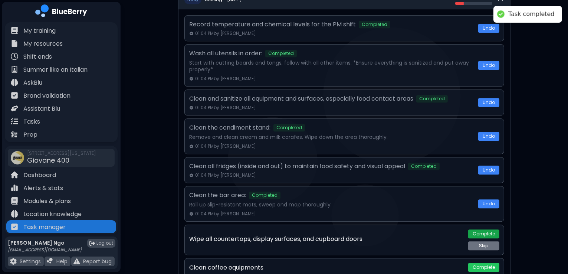
click at [384, 229] on button "Complete" at bounding box center [483, 233] width 31 height 9
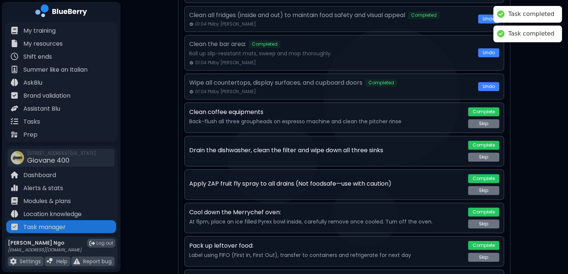
scroll to position [2256, 0]
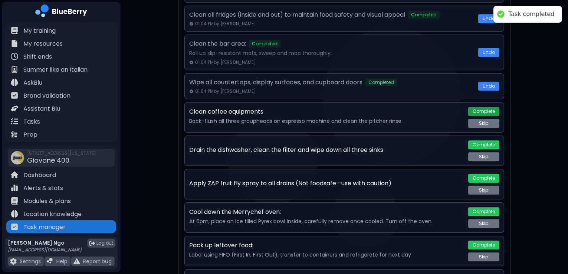
click at [384, 107] on button "Complete" at bounding box center [483, 111] width 31 height 9
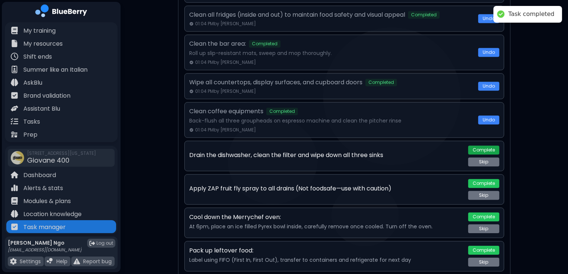
click at [384, 145] on button "Complete" at bounding box center [483, 149] width 31 height 9
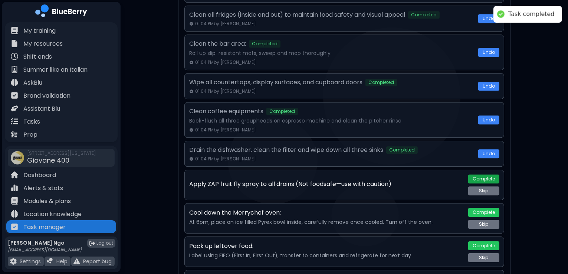
click at [384, 174] on button "Complete" at bounding box center [483, 178] width 31 height 9
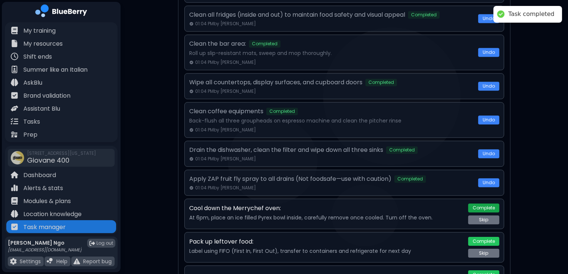
click at [384, 203] on button "Complete" at bounding box center [483, 207] width 31 height 9
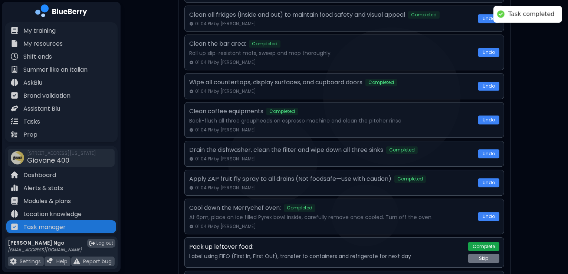
click at [384, 242] on button "Complete" at bounding box center [483, 246] width 31 height 9
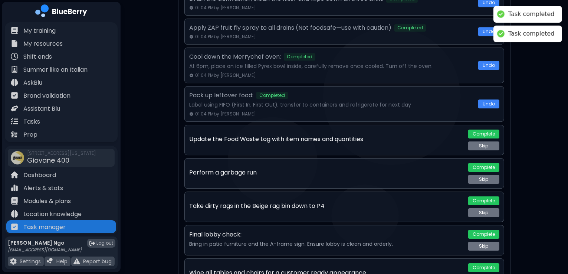
scroll to position [2408, 0]
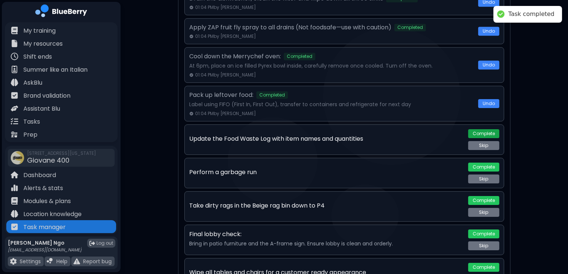
click at [384, 129] on button "Complete" at bounding box center [483, 133] width 31 height 9
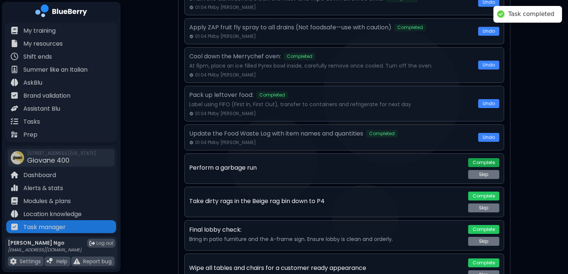
click at [384, 158] on button "Complete" at bounding box center [483, 162] width 31 height 9
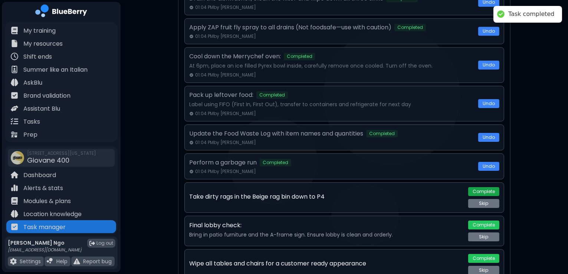
click at [384, 187] on button "Complete" at bounding box center [483, 191] width 31 height 9
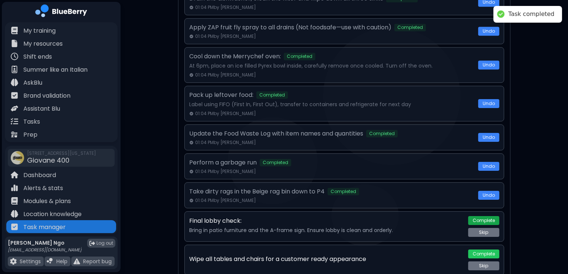
click at [384, 216] on button "Complete" at bounding box center [483, 220] width 31 height 9
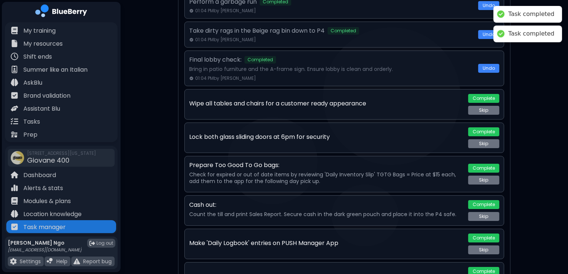
scroll to position [2573, 0]
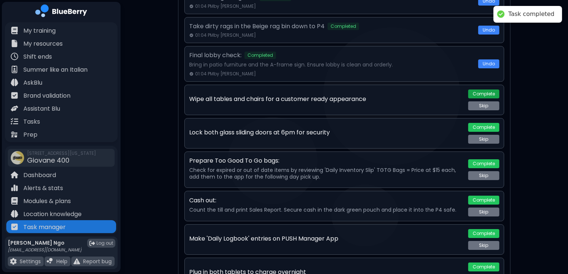
click at [384, 89] on button "Complete" at bounding box center [483, 93] width 31 height 9
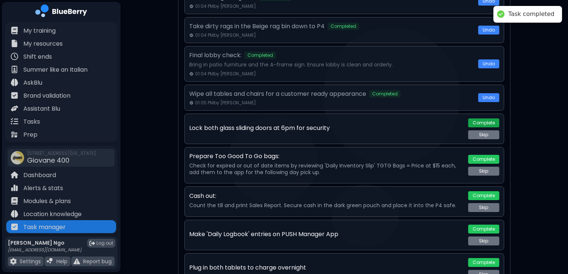
click at [384, 118] on button "Complete" at bounding box center [483, 122] width 31 height 9
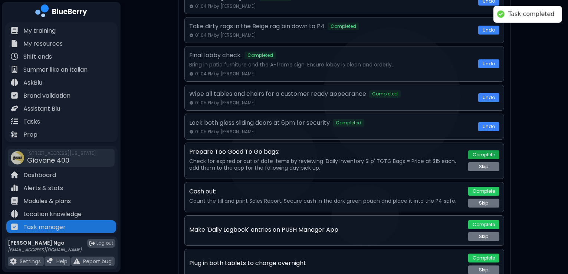
click at [384, 150] on button "Complete" at bounding box center [483, 154] width 31 height 9
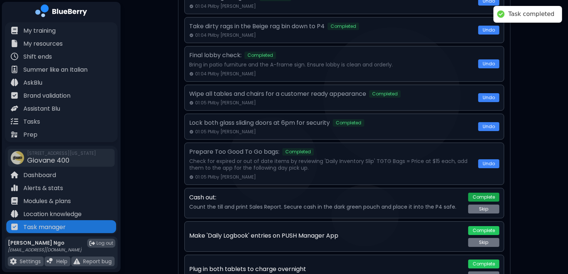
click at [384, 193] on button "Complete" at bounding box center [483, 197] width 31 height 9
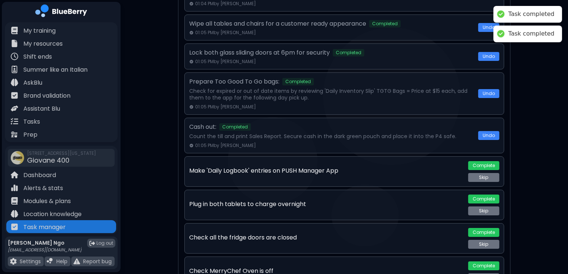
scroll to position [2650, 0]
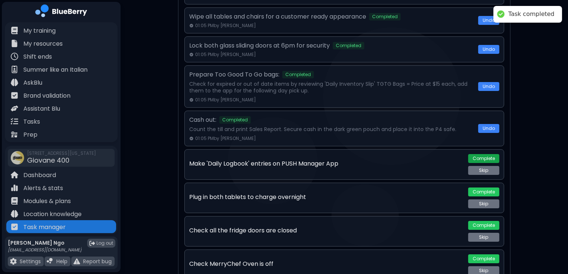
click at [384, 154] on button "Complete" at bounding box center [483, 158] width 31 height 9
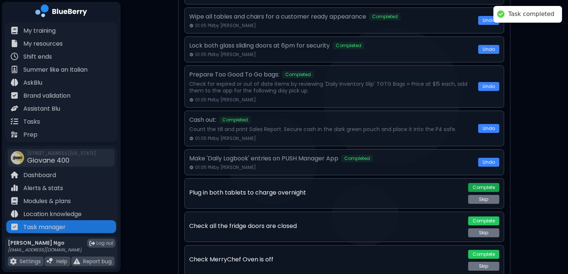
click at [384, 183] on button "Complete" at bounding box center [483, 187] width 31 height 9
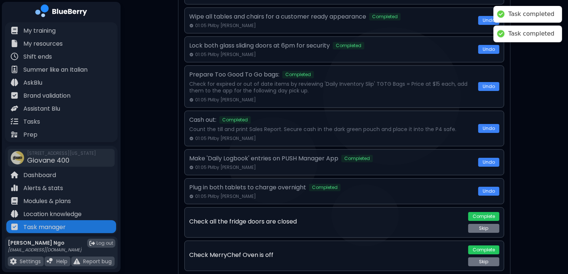
scroll to position [2765, 0]
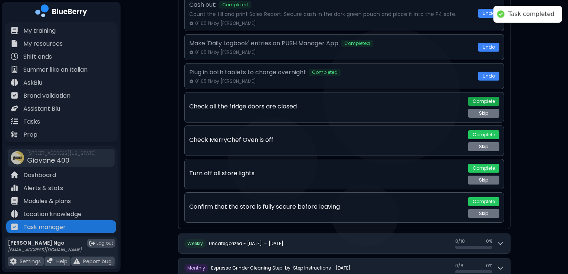
click at [384, 97] on button "Complete" at bounding box center [483, 101] width 31 height 9
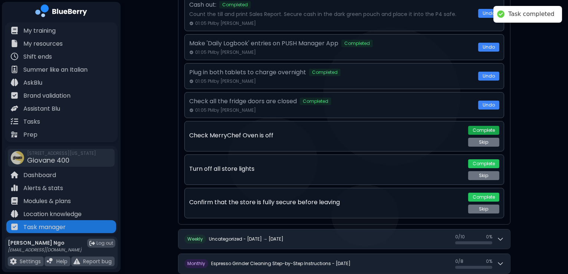
click at [384, 126] on button "Complete" at bounding box center [483, 130] width 31 height 9
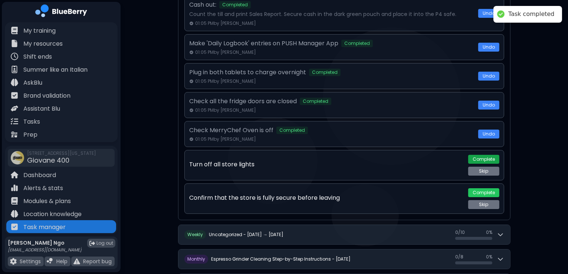
click at [384, 155] on button "Complete" at bounding box center [483, 159] width 31 height 9
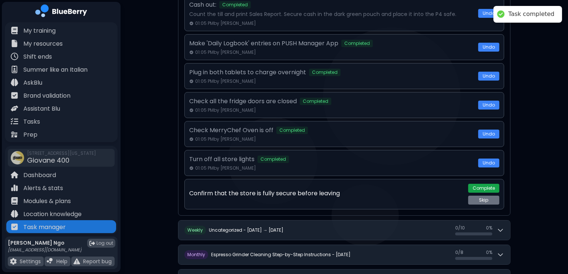
click at [384, 184] on button "Complete" at bounding box center [483, 188] width 31 height 9
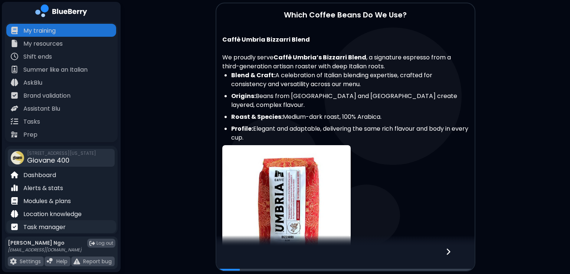
click at [66, 221] on div "Task manager" at bounding box center [61, 226] width 110 height 13
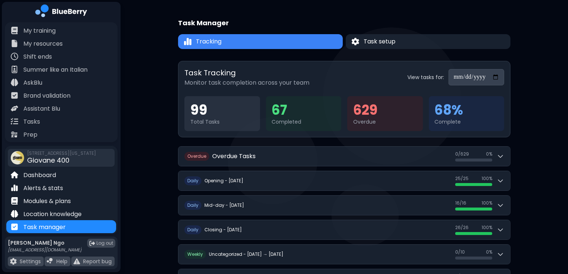
scroll to position [105, 0]
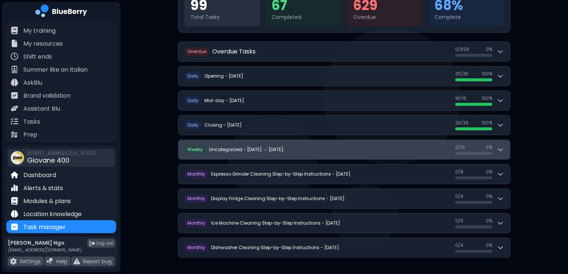
click at [234, 155] on button "W eekly Uncategorized - Sep 14 → Sep 20 0 / 10 0 / 10 0 %" at bounding box center [344, 149] width 332 height 19
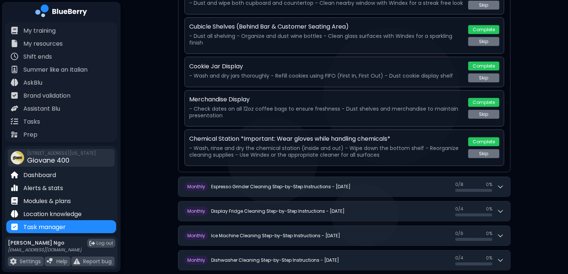
scroll to position [491, 0]
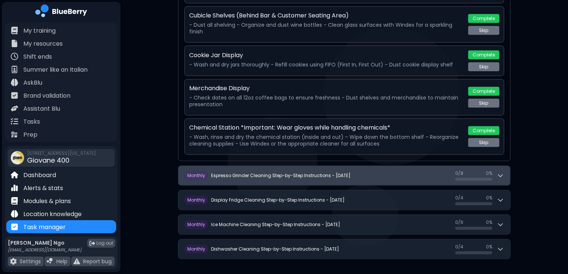
click at [237, 173] on h2 "Espresso Grinder Cleaning Step-by-Step Instructions - [DATE]" at bounding box center [280, 176] width 139 height 6
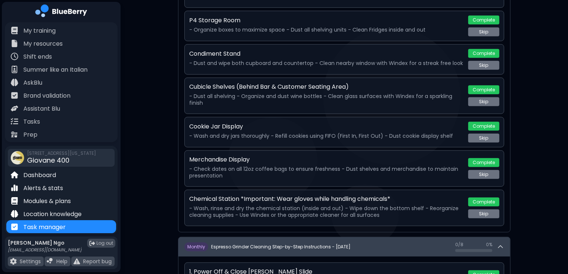
scroll to position [418, 0]
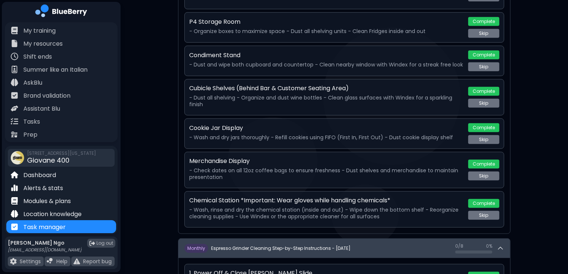
click at [250, 244] on div "M onthly Espresso Grinder Cleaning Step-by-Step Instructions - September 2025" at bounding box center [267, 248] width 166 height 9
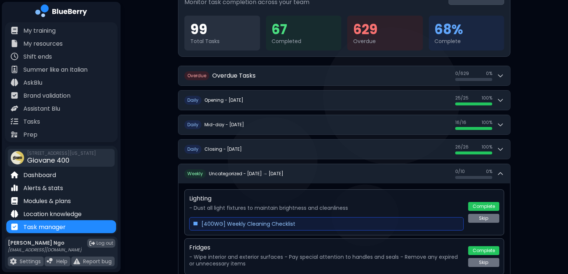
scroll to position [65, 0]
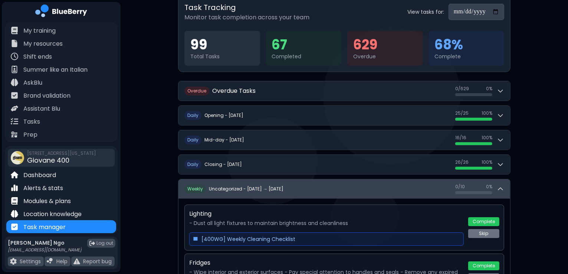
click at [502, 190] on icon at bounding box center [500, 188] width 7 height 7
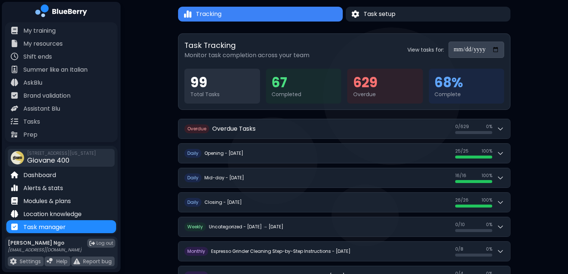
scroll to position [79, 0]
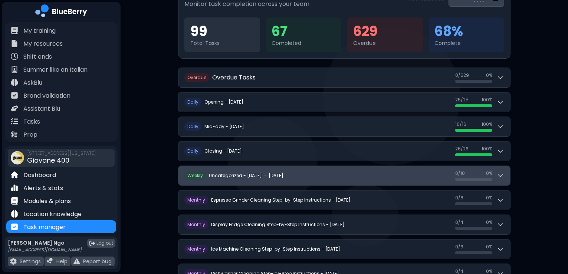
click at [237, 174] on h2 "Uncategorized - [DATE] → [DATE]" at bounding box center [246, 176] width 75 height 6
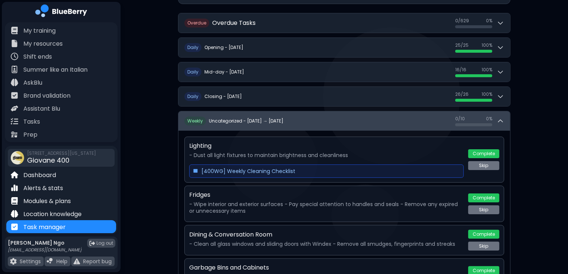
scroll to position [134, 0]
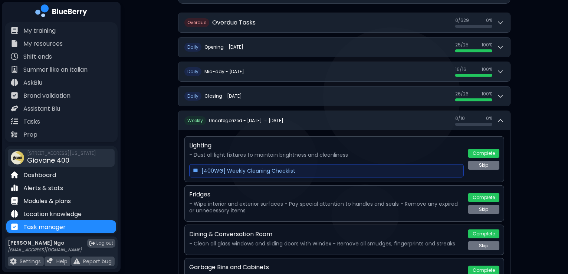
click at [240, 170] on span "[400WG] Weekly Cleaning Checklist" at bounding box center [248, 170] width 94 height 7
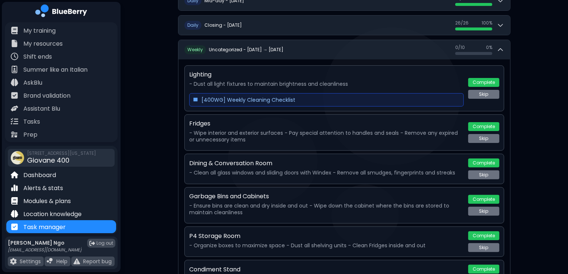
scroll to position [191, 0]
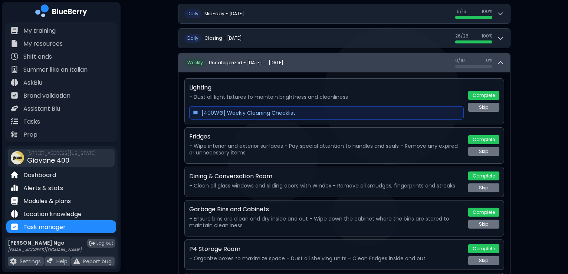
click at [271, 68] on button "W eekly Uncategorized - Sep 14 → Sep 20 0 / 10 0 / 10 0 %" at bounding box center [344, 62] width 332 height 19
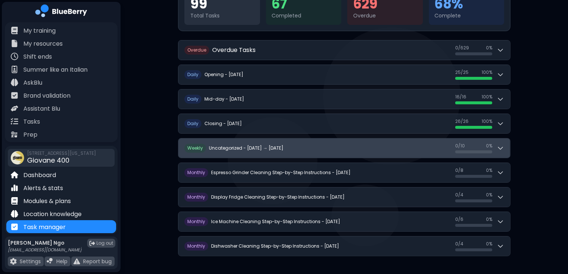
scroll to position [105, 0]
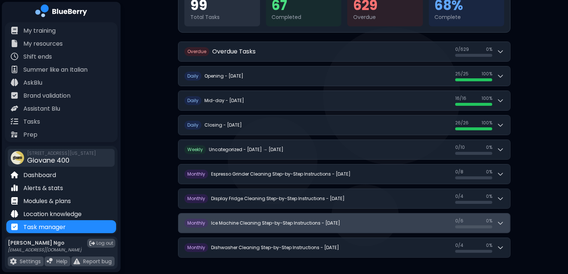
click at [286, 227] on button "M onthly Ice Machine Cleaning Step-by-Step Instructions - September 2025 0 / 6 …" at bounding box center [344, 222] width 332 height 19
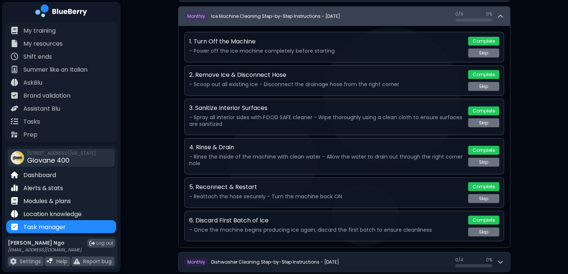
scroll to position [311, 0]
click at [297, 16] on h2 "Ice Machine Cleaning Step-by-Step Instructions - [DATE]" at bounding box center [275, 16] width 129 height 6
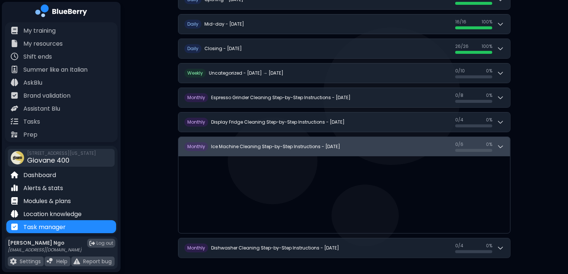
scroll to position [105, 0]
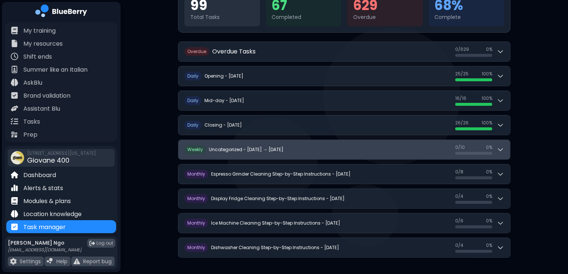
click at [228, 148] on h2 "Uncategorized - [DATE] → [DATE]" at bounding box center [246, 150] width 75 height 6
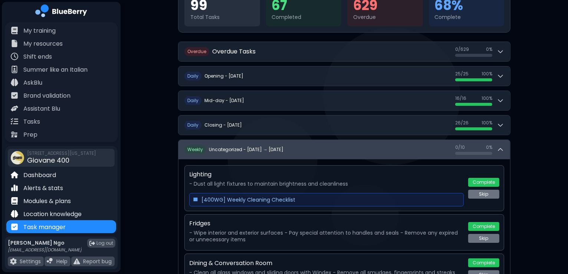
click at [228, 148] on h2 "Uncategorized - [DATE] → [DATE]" at bounding box center [246, 150] width 75 height 6
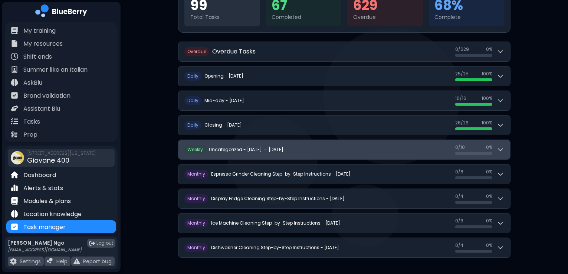
click at [228, 148] on h2 "Uncategorized - [DATE] → [DATE]" at bounding box center [246, 150] width 75 height 6
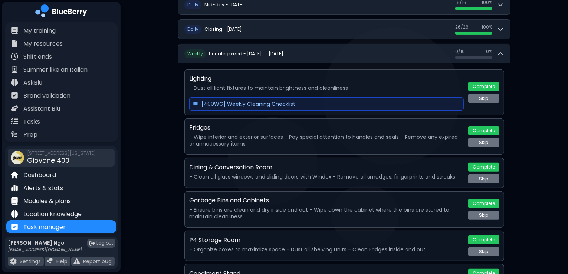
scroll to position [200, 0]
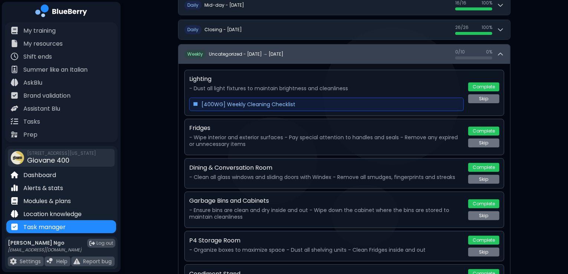
click at [244, 51] on h2 "Uncategorized - [DATE] → [DATE]" at bounding box center [246, 54] width 75 height 6
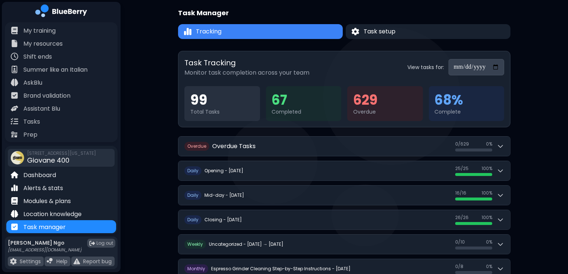
scroll to position [0, 0]
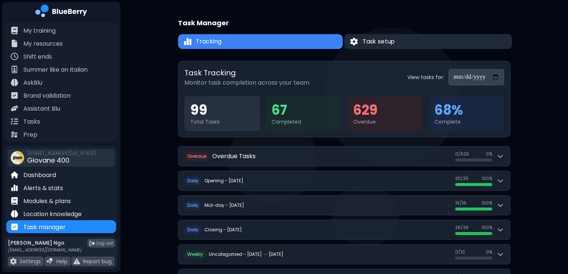
click at [378, 46] on button "Task setup" at bounding box center [428, 41] width 168 height 15
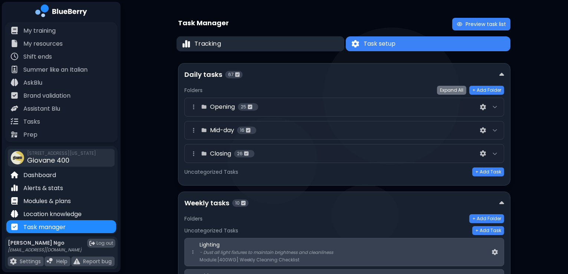
click at [319, 41] on button "Tracking" at bounding box center [261, 43] width 168 height 15
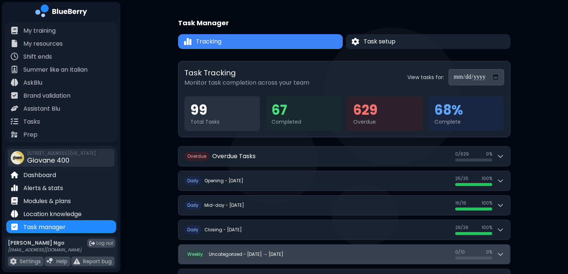
scroll to position [103, 0]
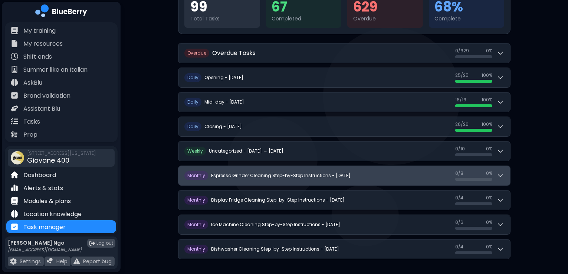
click at [243, 183] on button "M onthly Espresso Grinder Cleaning Step-by-Step Instructions - September 2025 0…" at bounding box center [344, 175] width 332 height 19
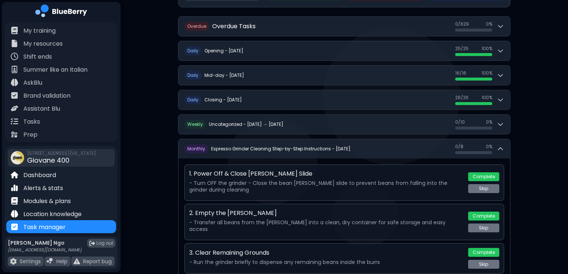
scroll to position [129, 0]
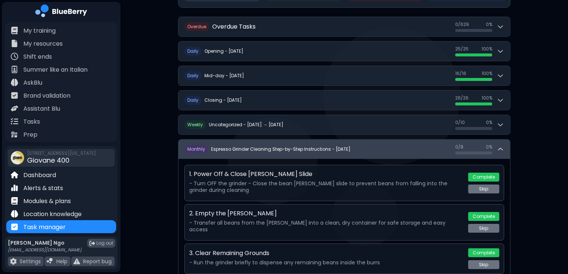
click at [505, 153] on button "M onthly Espresso Grinder Cleaning Step-by-Step Instructions - September 2025 0…" at bounding box center [344, 148] width 332 height 19
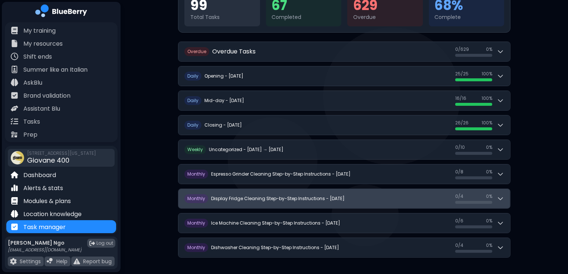
click at [267, 196] on h2 "Display Fridge Cleaning Step-by-Step Instructions - [DATE]" at bounding box center [278, 199] width 134 height 6
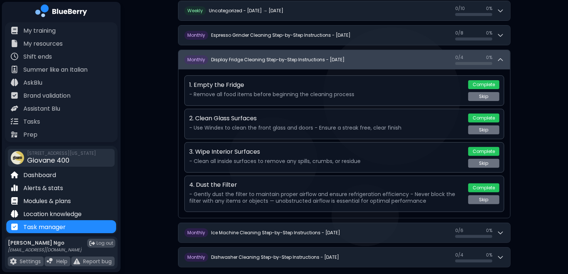
scroll to position [242, 0]
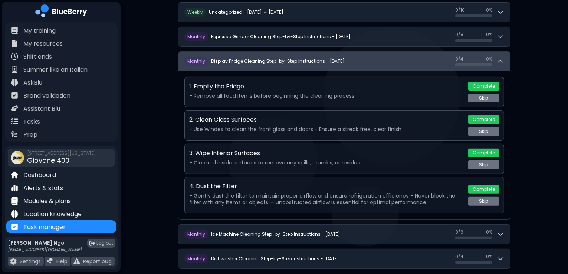
click at [240, 69] on button "M onthly Display Fridge Cleaning Step-by-Step Instructions - September 2025 0 /…" at bounding box center [344, 61] width 332 height 19
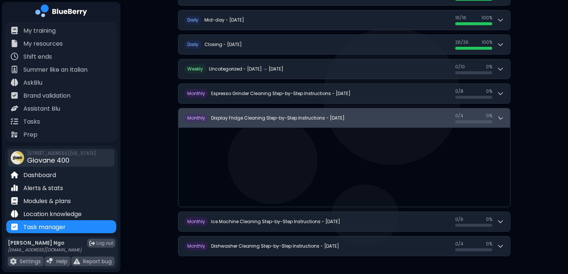
scroll to position [105, 0]
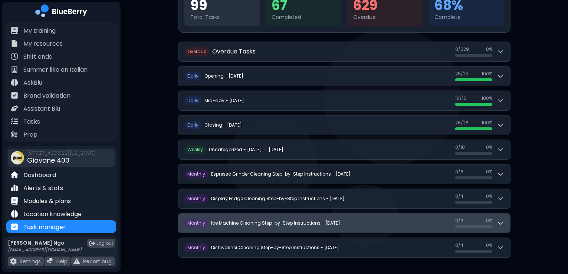
click at [244, 219] on div "M onthly Ice Machine Cleaning Step-by-Step Instructions - September 2025" at bounding box center [262, 223] width 156 height 9
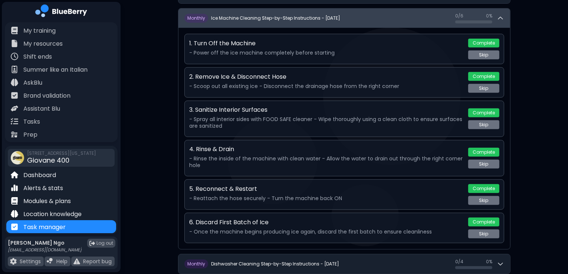
scroll to position [325, 0]
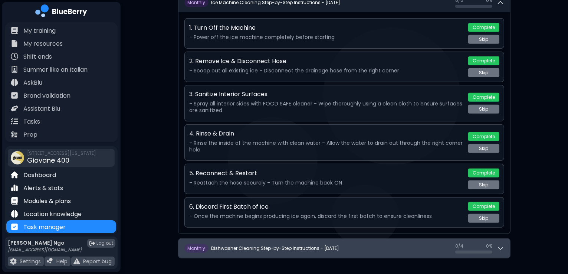
click at [239, 253] on button "M onthly Dishwasher Cleaning Step-by-Step Instructions - September 2025 0 / 4 0…" at bounding box center [344, 248] width 332 height 19
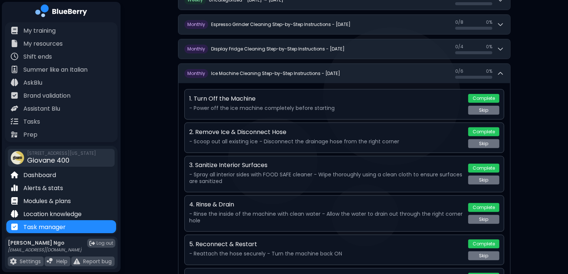
scroll to position [254, 0]
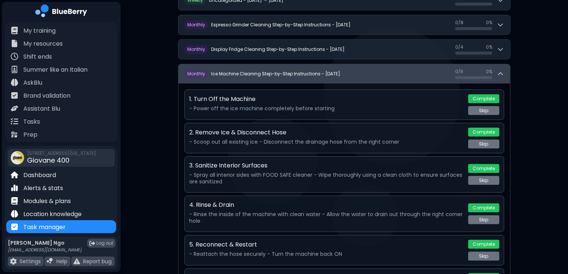
click at [253, 71] on h2 "Ice Machine Cleaning Step-by-Step Instructions - [DATE]" at bounding box center [275, 74] width 129 height 6
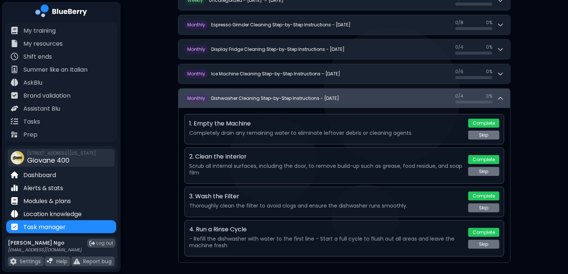
click at [239, 89] on button "M onthly Dishwasher Cleaning Step-by-Step Instructions - September 2025 0 / 4 0…" at bounding box center [344, 98] width 332 height 19
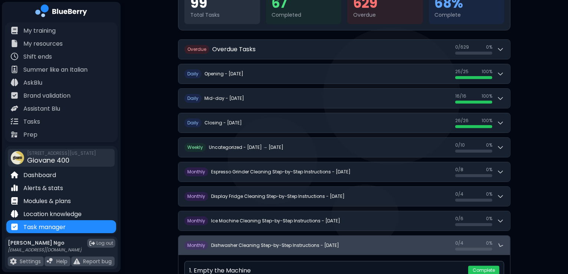
scroll to position [105, 0]
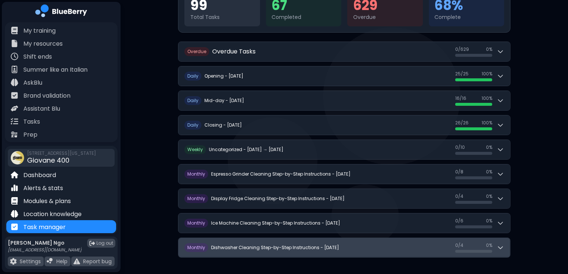
click at [241, 244] on h2 "Dishwasher Cleaning Step-by-Step Instructions - [DATE]" at bounding box center [275, 247] width 128 height 6
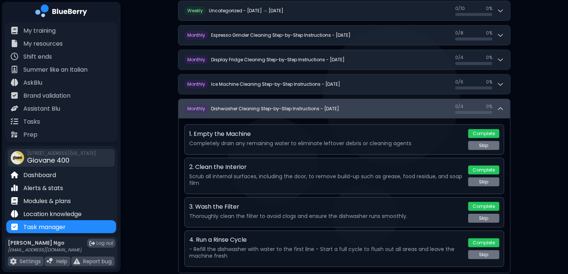
scroll to position [258, 0]
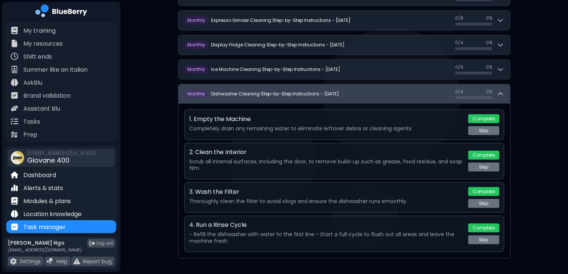
click at [249, 100] on button "M onthly Dishwasher Cleaning Step-by-Step Instructions - September 2025 0 / 4 0…" at bounding box center [344, 93] width 332 height 19
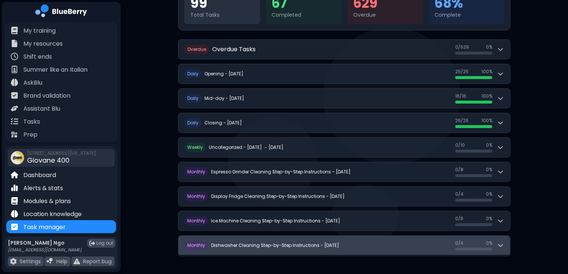
scroll to position [105, 0]
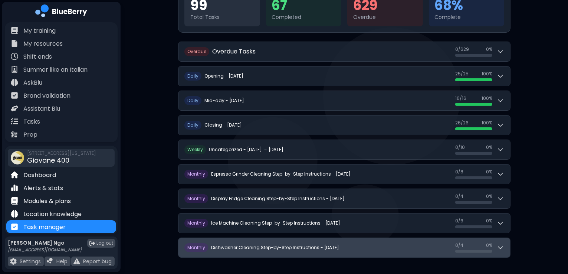
click at [247, 243] on div "M onthly Dishwasher Cleaning Step-by-Step Instructions - September 2025" at bounding box center [261, 247] width 155 height 9
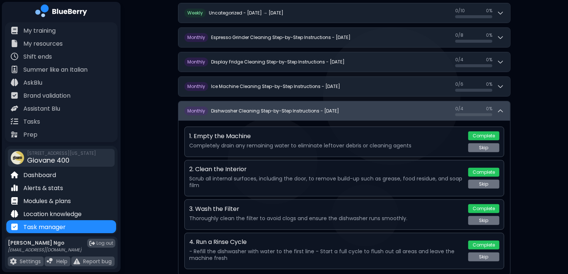
scroll to position [258, 0]
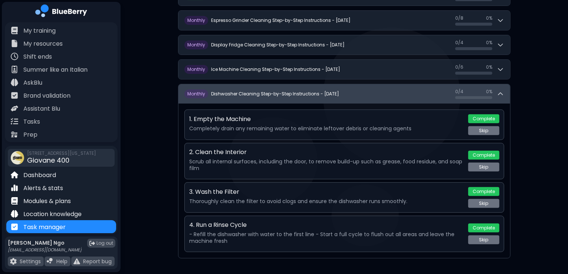
click at [240, 101] on button "M onthly Dishwasher Cleaning Step-by-Step Instructions - September 2025 0 / 4 0…" at bounding box center [344, 93] width 332 height 19
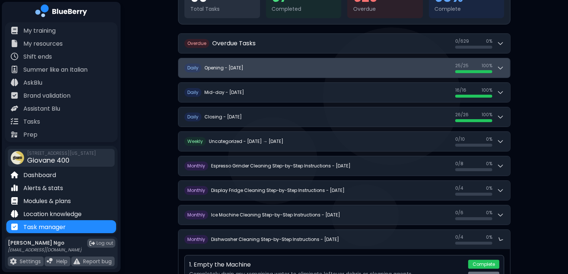
scroll to position [105, 0]
